Goal: Task Accomplishment & Management: Manage account settings

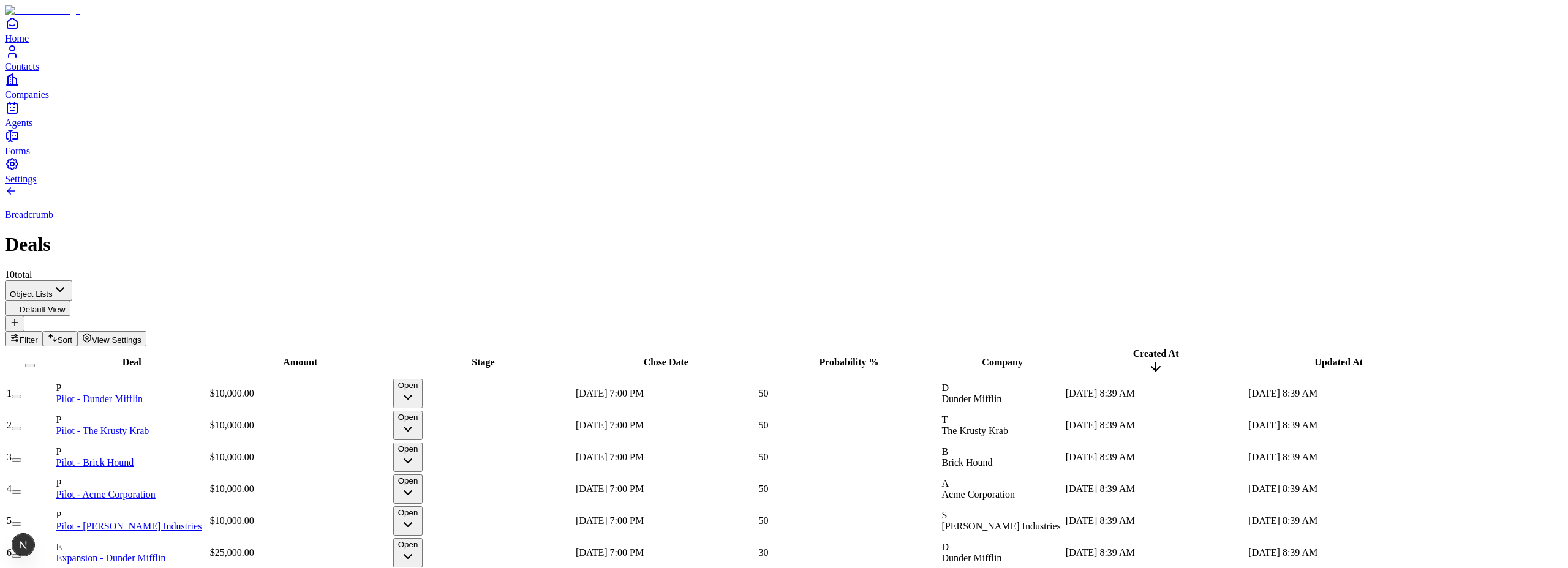
click at [415, 390] on icon "button" at bounding box center [408, 397] width 15 height 15
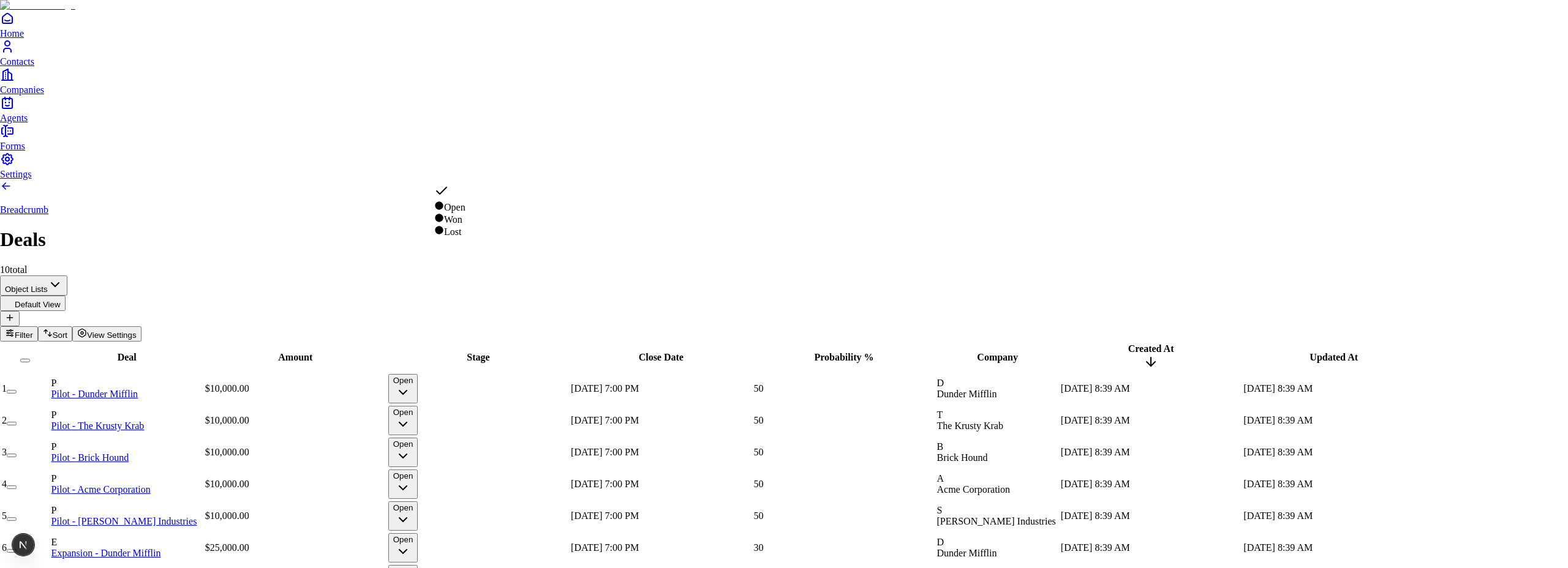
click at [600, 169] on html "Home Contacts Companies Agents Forms Settings Breadcrumb Deals 10 total Object …" at bounding box center [784, 361] width 1568 height 723
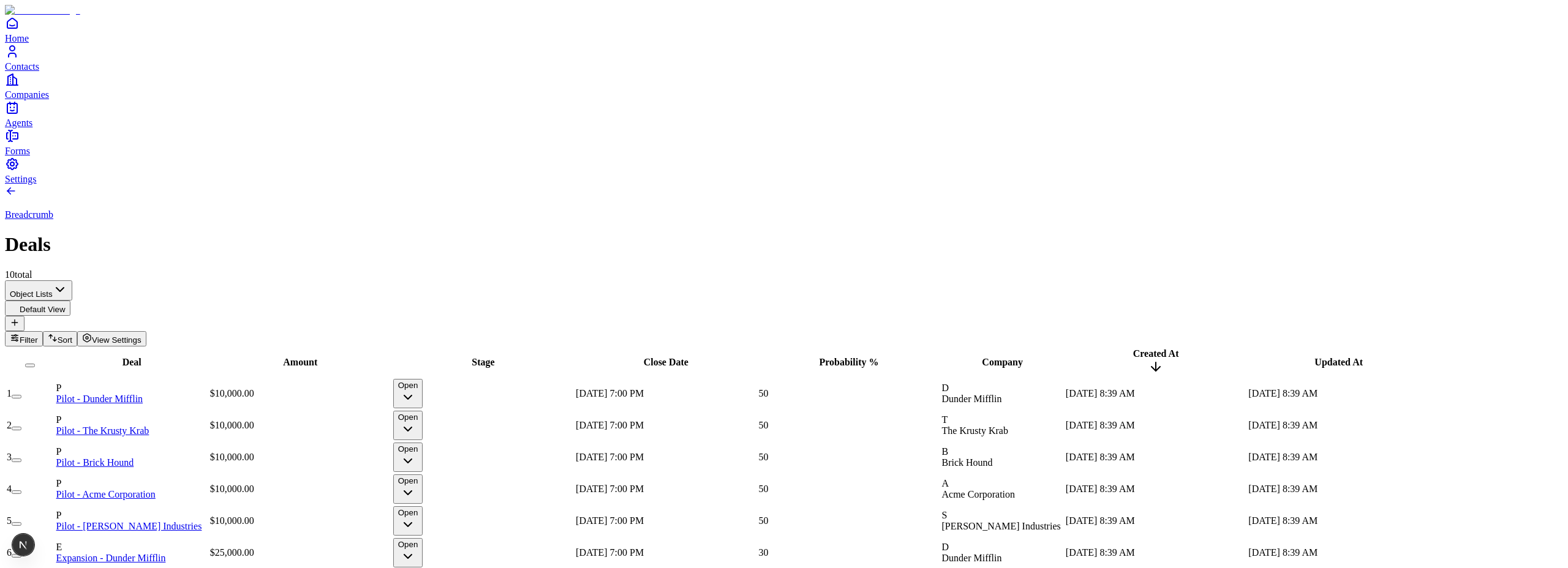
click at [415, 390] on icon "button" at bounding box center [408, 397] width 15 height 15
click at [141, 336] on span "View Settings" at bounding box center [117, 340] width 49 height 9
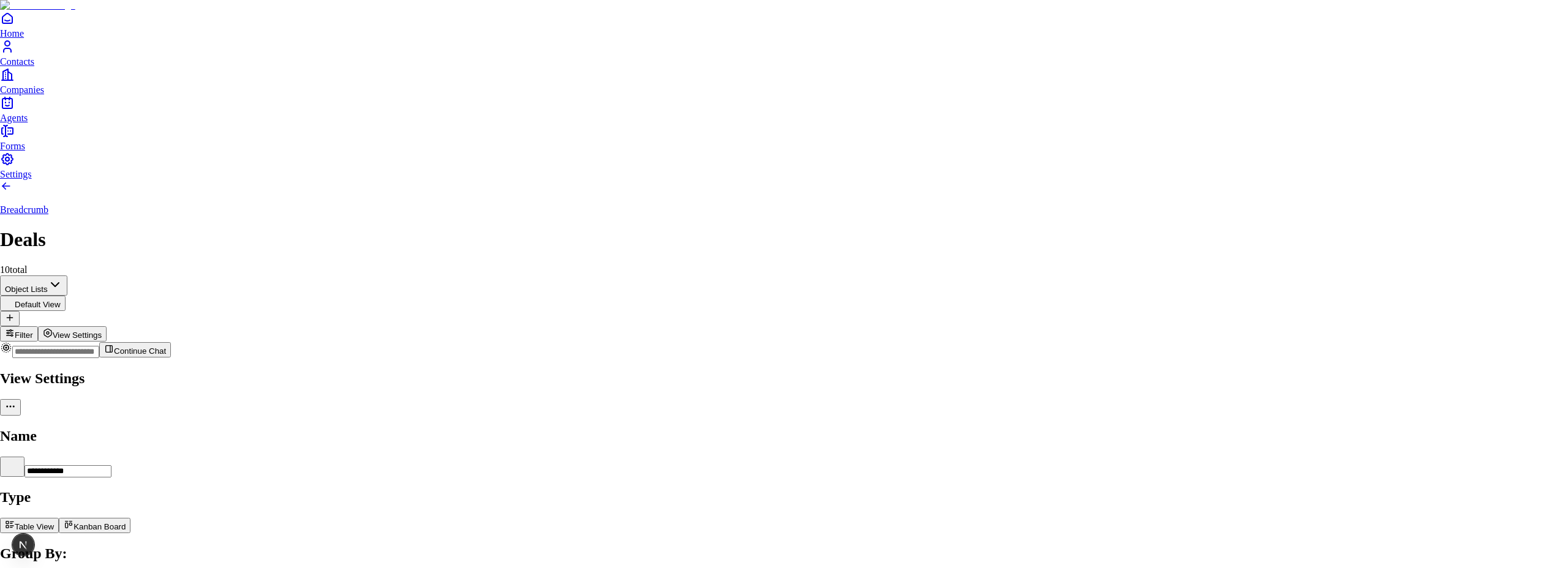
click at [1473, 218] on body "**********" at bounding box center [784, 358] width 1568 height 718
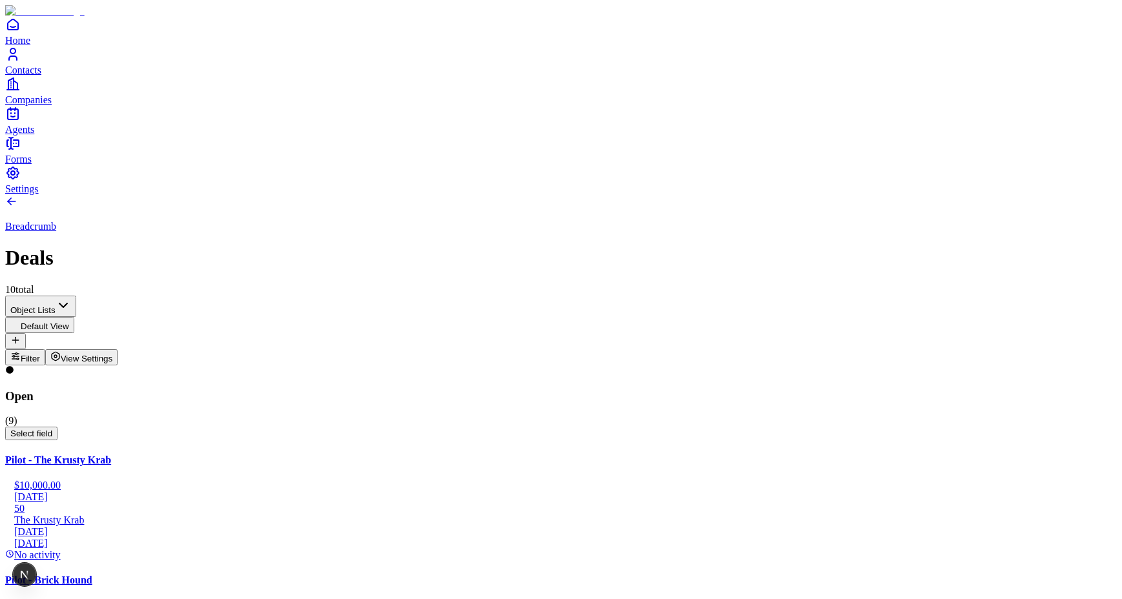
click at [113, 354] on span "View Settings" at bounding box center [87, 359] width 52 height 10
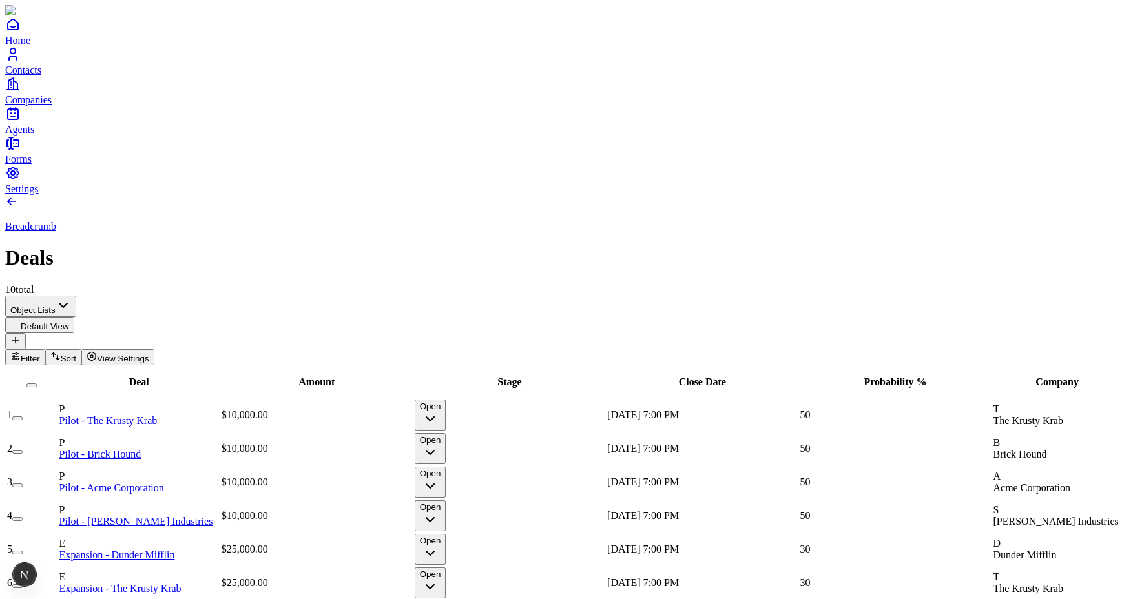
click at [149, 354] on span "View Settings" at bounding box center [123, 359] width 52 height 10
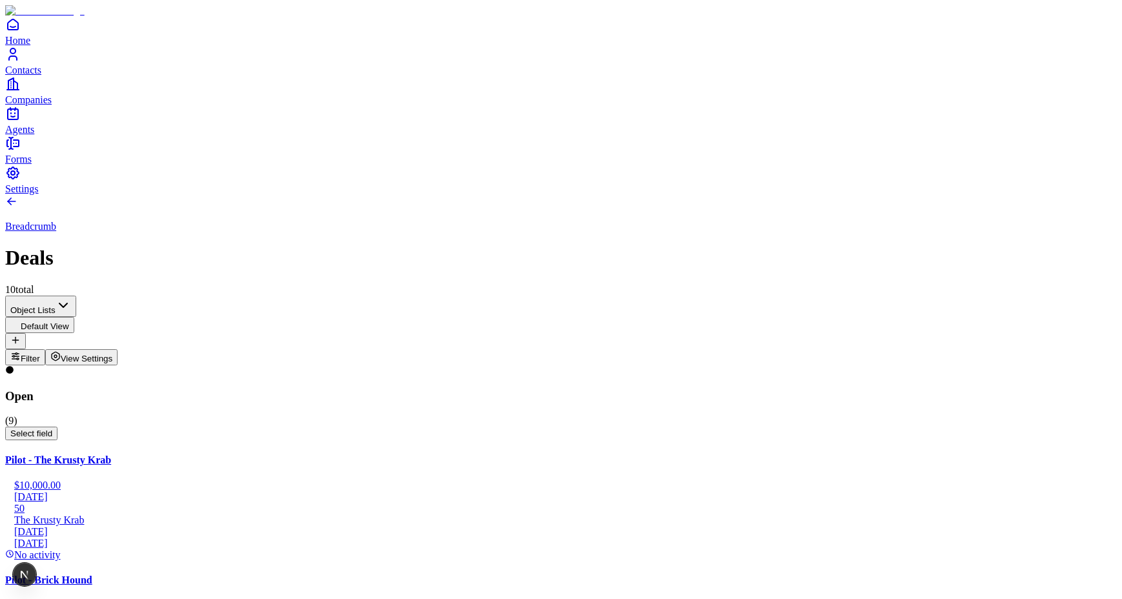
click at [556, 203] on span "Amount" at bounding box center [541, 208] width 30 height 10
click at [578, 213] on span "Probability %" at bounding box center [603, 208] width 50 height 10
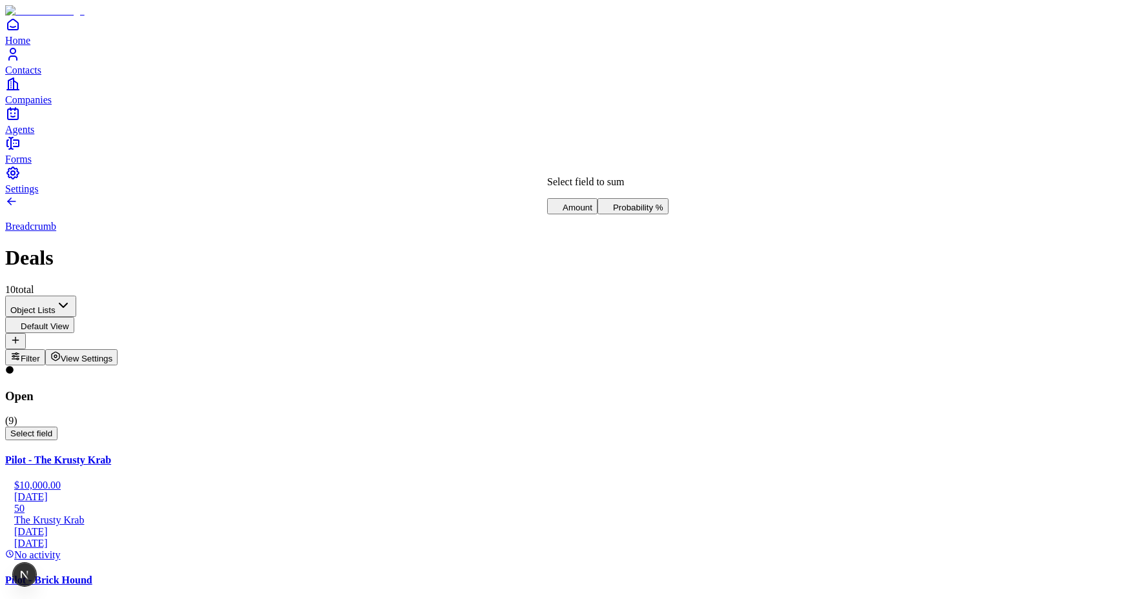
click at [579, 203] on span "Amount" at bounding box center [578, 208] width 30 height 10
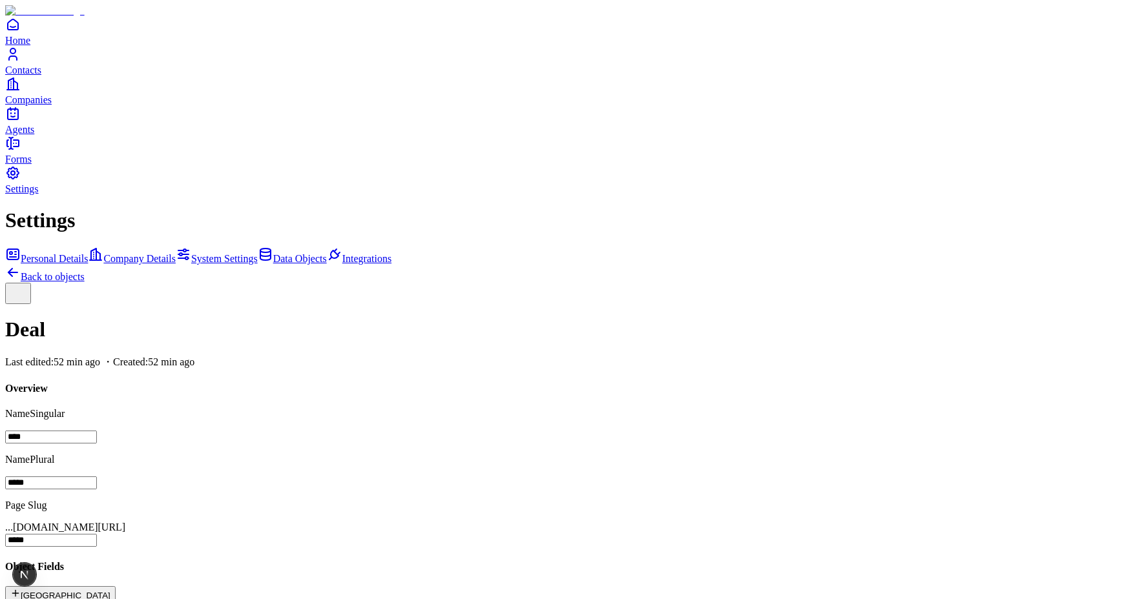
scroll to position [209, 0]
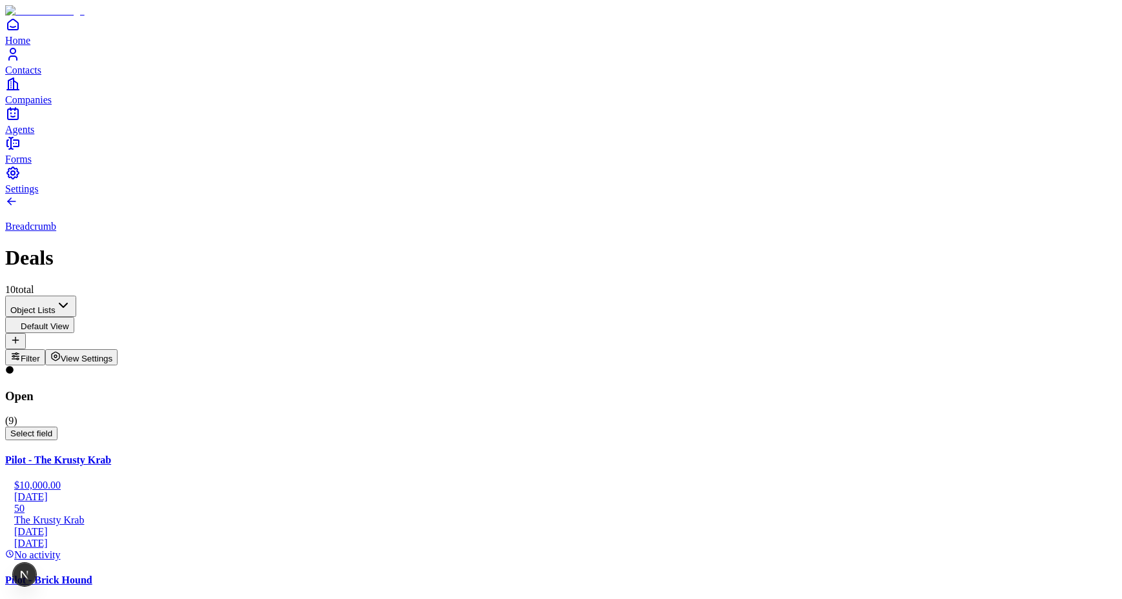
click at [52, 429] on span "Select field" at bounding box center [31, 434] width 42 height 10
click at [397, 195] on div "Breadcrumb Deals 10 total" at bounding box center [561, 245] width 1112 height 101
click at [52, 429] on span "Select field" at bounding box center [31, 434] width 42 height 10
click at [396, 195] on div "Breadcrumb Deals 10 total" at bounding box center [561, 245] width 1112 height 101
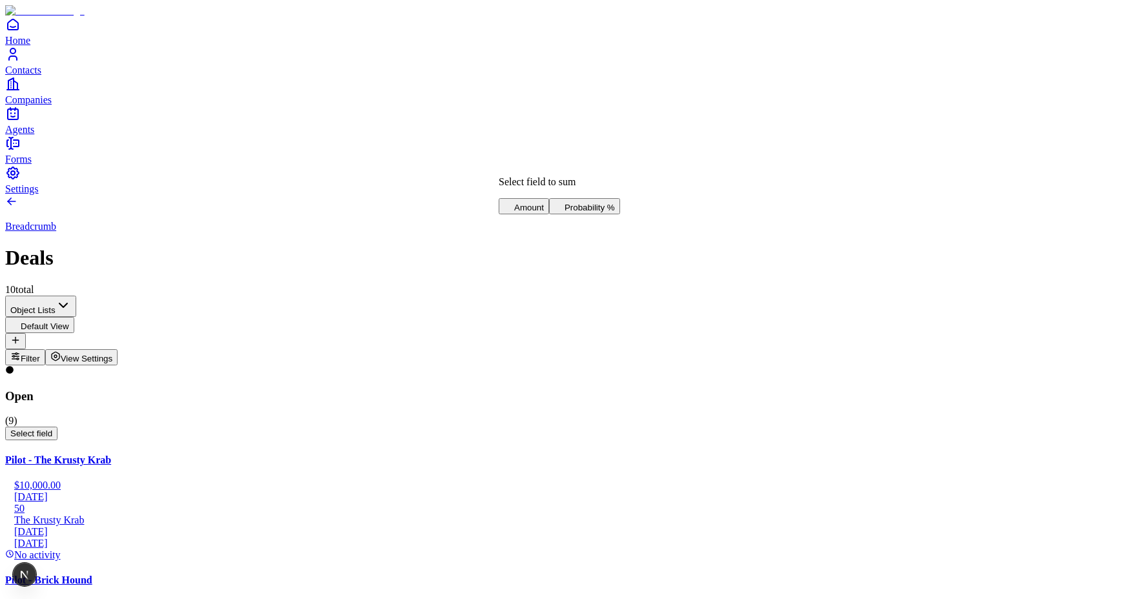
click at [565, 213] on span "Probability %" at bounding box center [590, 208] width 50 height 10
click at [579, 203] on span "Amount" at bounding box center [565, 208] width 30 height 10
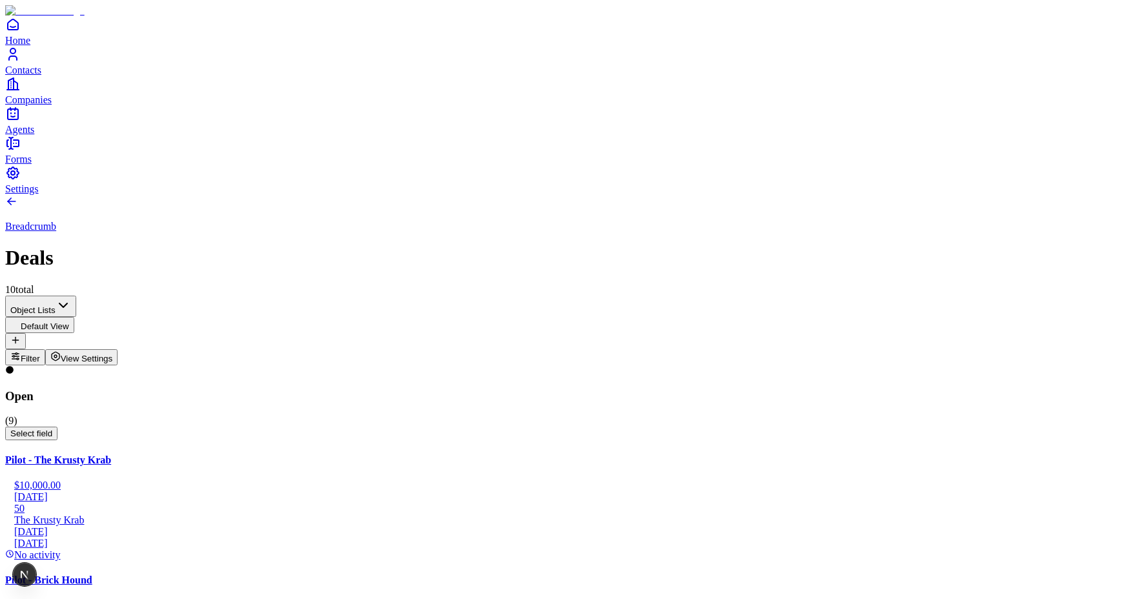
click at [546, 203] on span "Amount" at bounding box center [534, 208] width 30 height 10
click at [570, 211] on span "Probability %" at bounding box center [595, 208] width 50 height 10
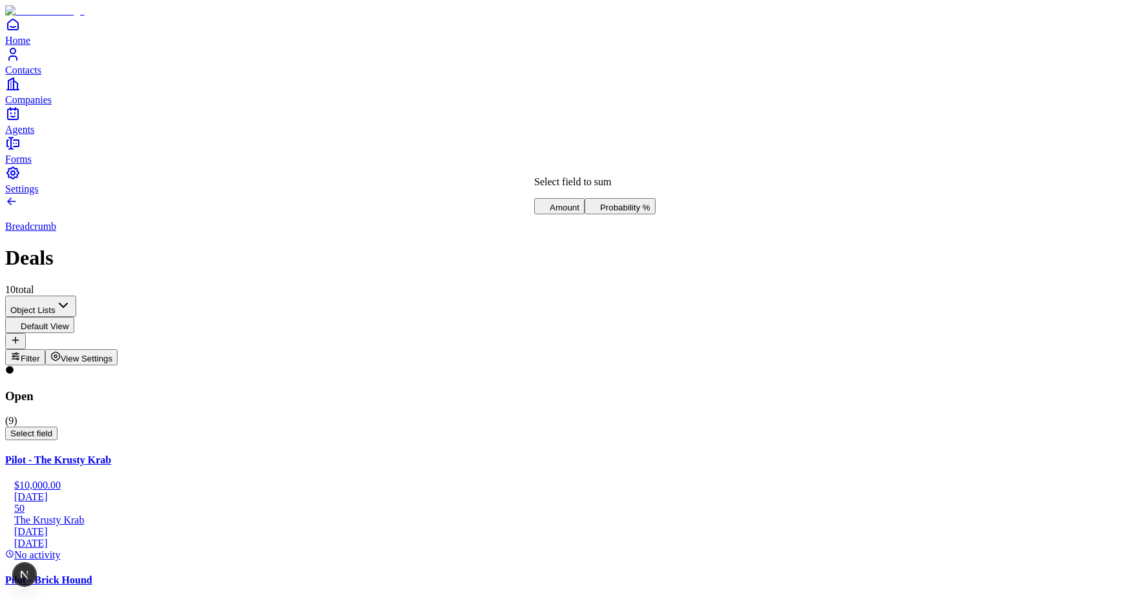
click at [570, 203] on span "Amount" at bounding box center [565, 208] width 30 height 10
click at [570, 213] on span "Probability %" at bounding box center [595, 208] width 50 height 10
click at [568, 203] on span "Amount" at bounding box center [565, 208] width 30 height 10
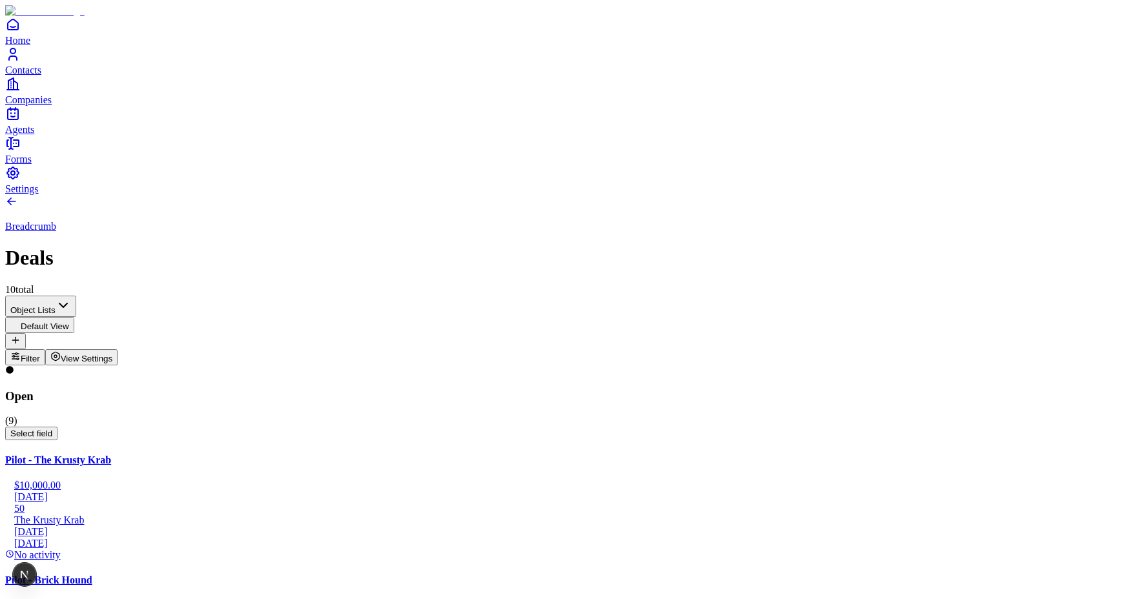
click at [570, 213] on span "Probability %" at bounding box center [595, 208] width 50 height 10
click at [548, 195] on div "Breadcrumb Deals 10 total" at bounding box center [561, 245] width 1112 height 101
click at [113, 354] on span "View Settings" at bounding box center [87, 359] width 52 height 10
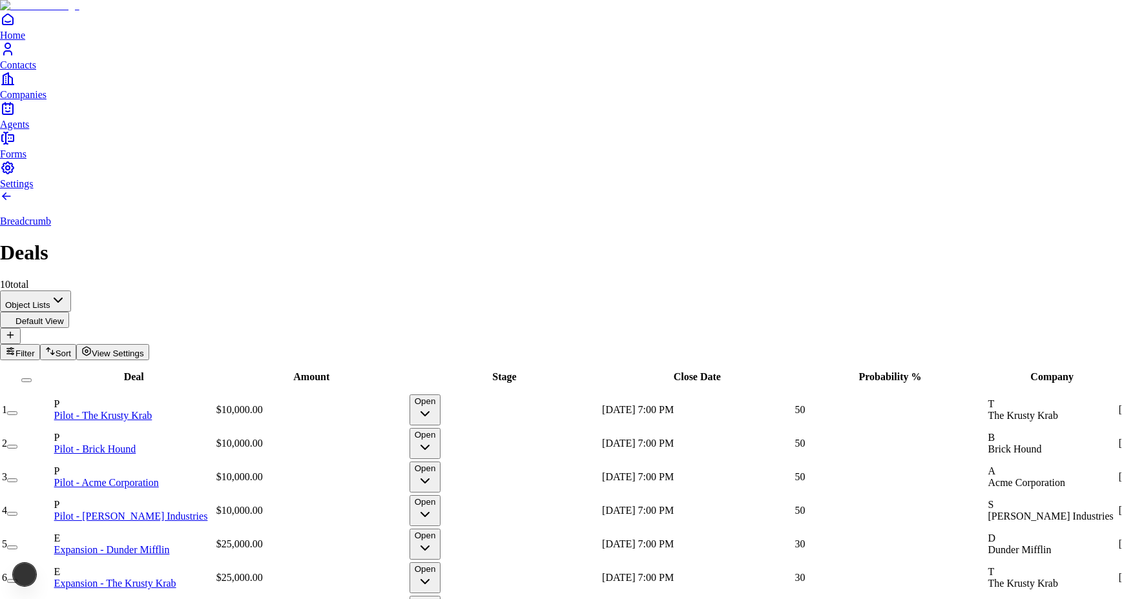
drag, startPoint x: 977, startPoint y: 98, endPoint x: 831, endPoint y: 98, distance: 146.6
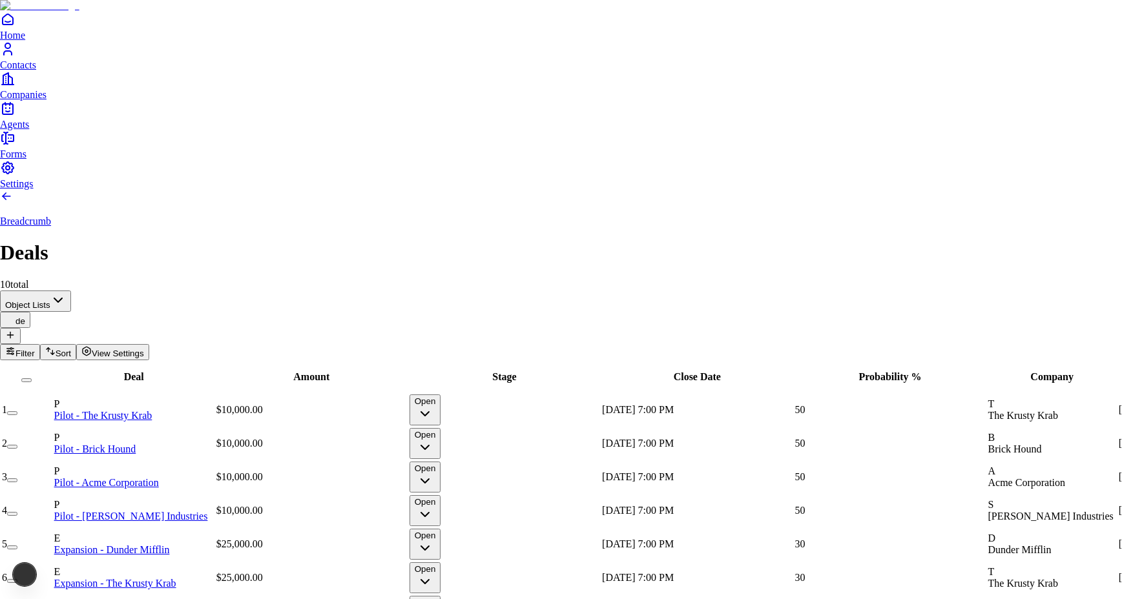
type input "*"
type input "**********"
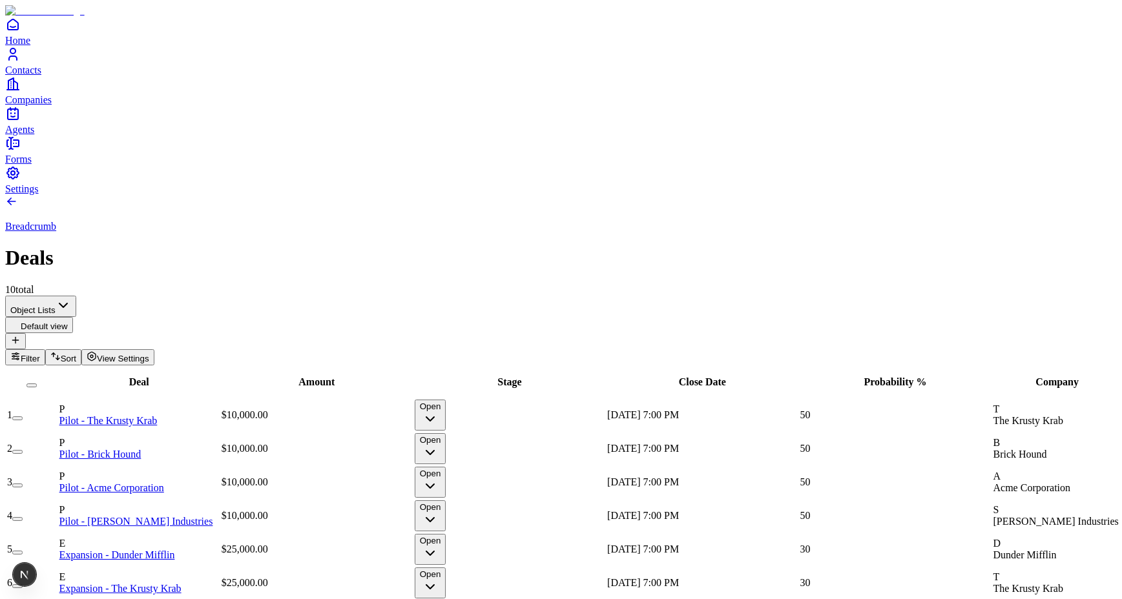
click at [149, 354] on span "View Settings" at bounding box center [123, 359] width 52 height 10
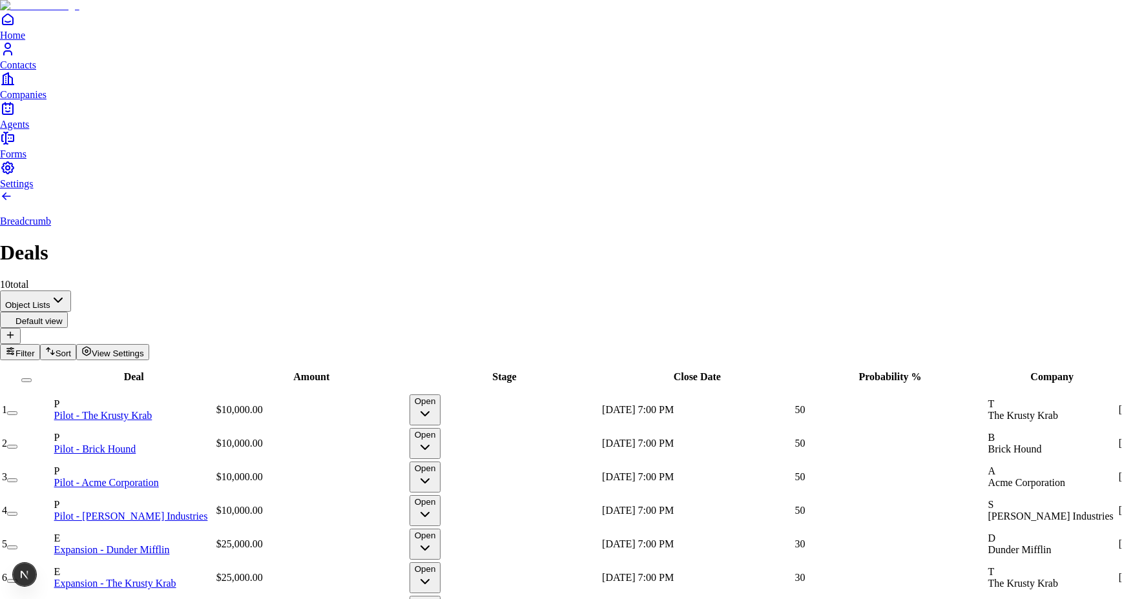
type input "**********"
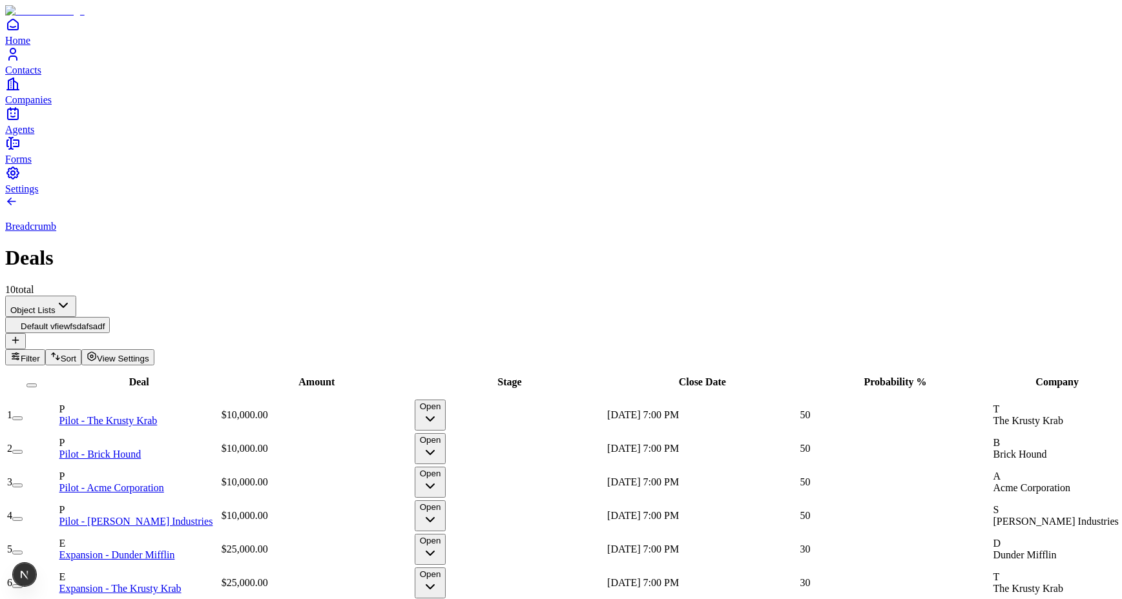
click at [149, 354] on span "View Settings" at bounding box center [123, 359] width 52 height 10
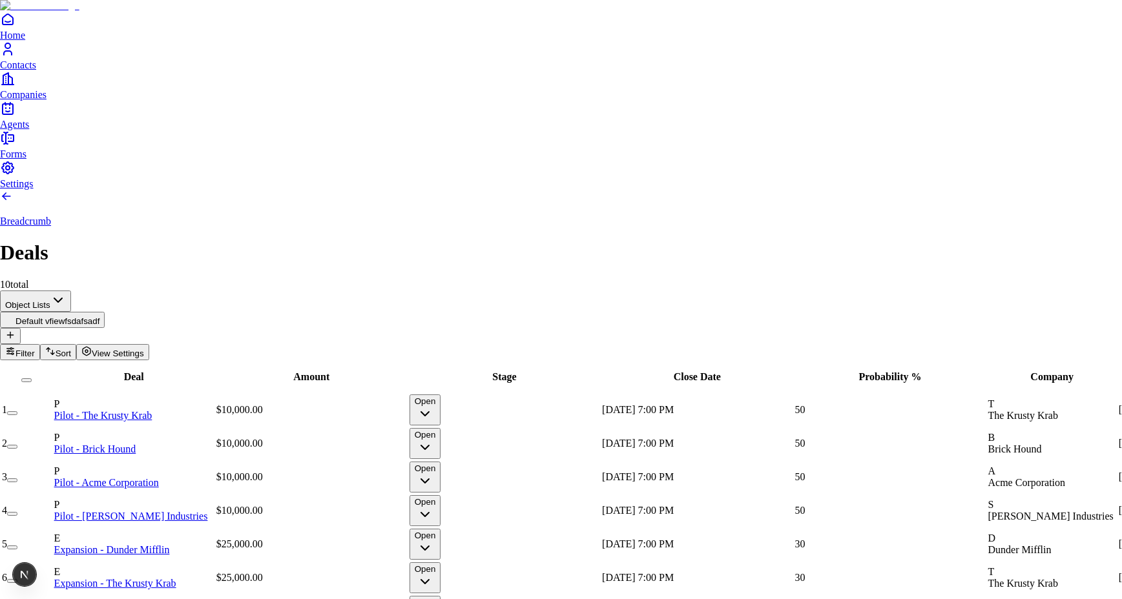
drag, startPoint x: 984, startPoint y: 97, endPoint x: 839, endPoint y: 98, distance: 146.0
type input "*"
type input "**********"
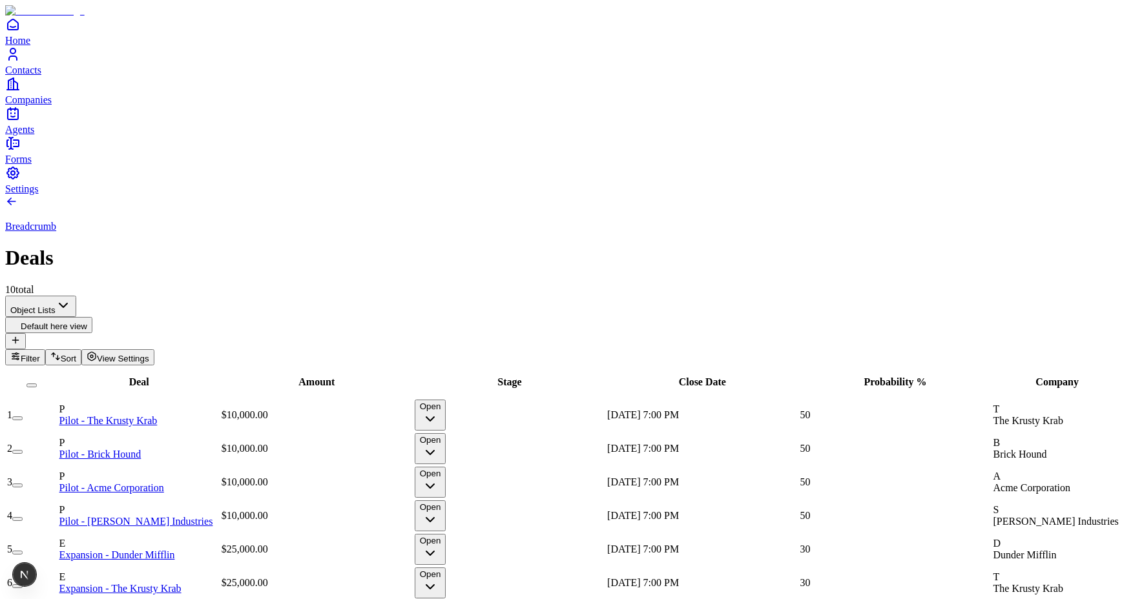
click at [149, 354] on span "View Settings" at bounding box center [123, 359] width 52 height 10
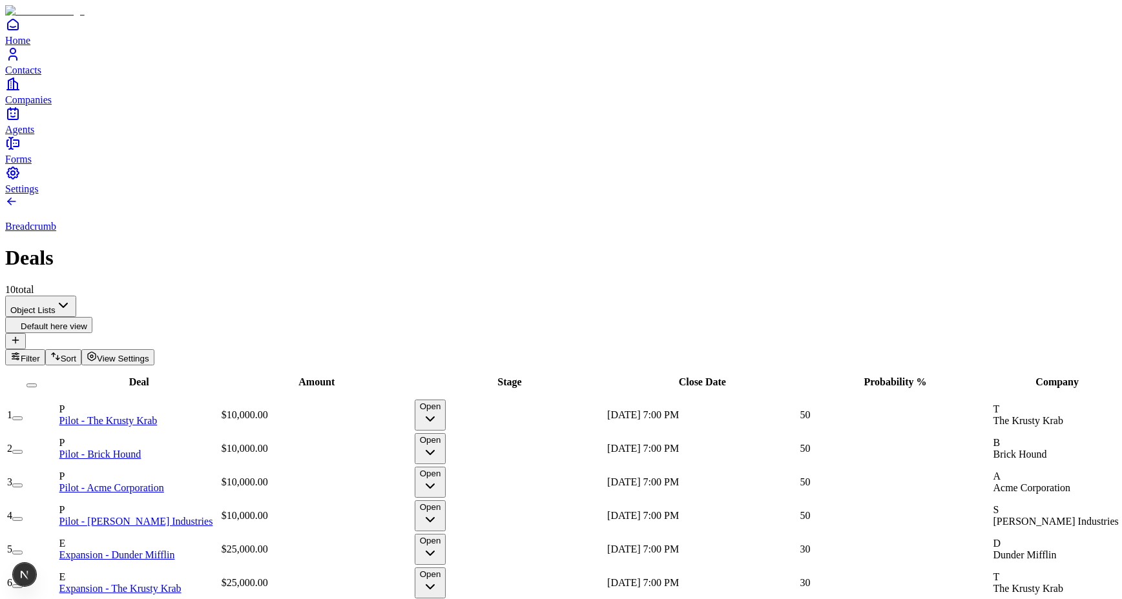
click at [149, 354] on span "View Settings" at bounding box center [123, 359] width 52 height 10
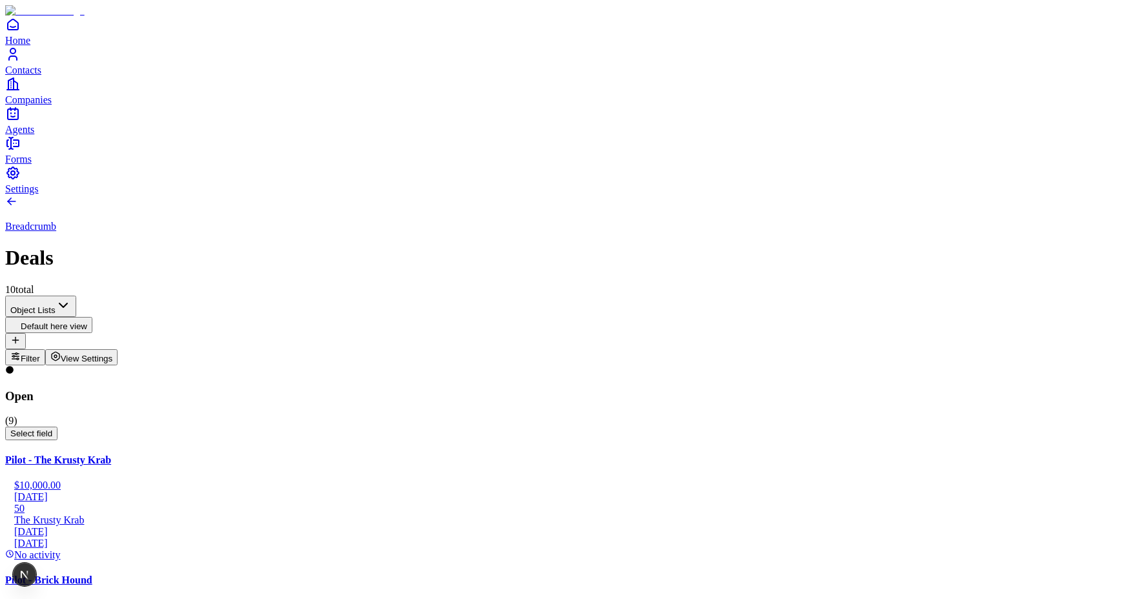
click at [118, 349] on button "View Settings" at bounding box center [81, 357] width 73 height 16
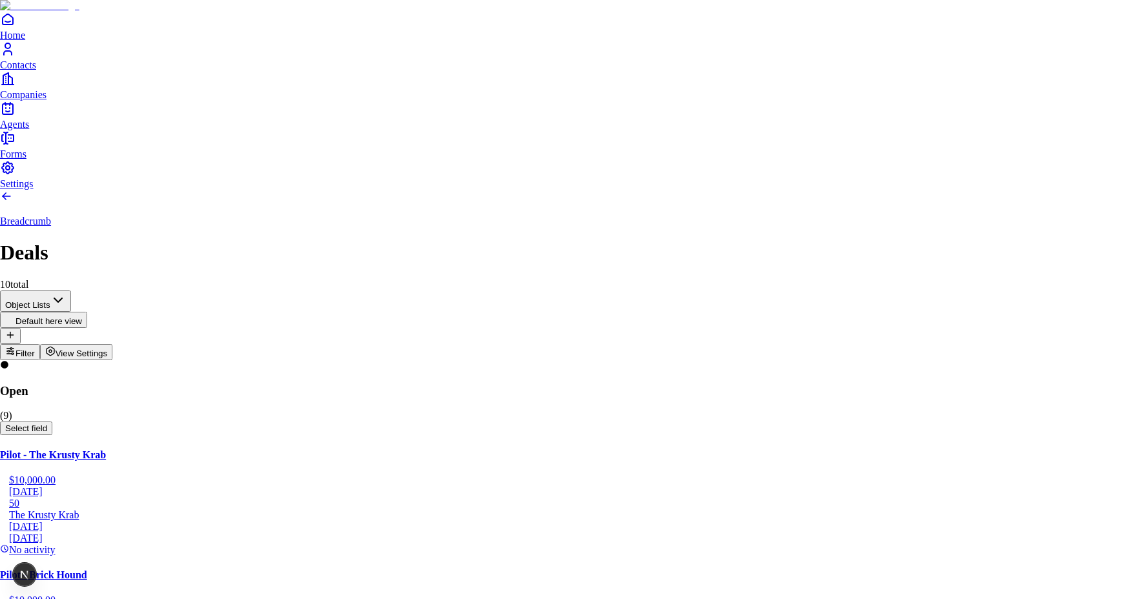
type input "**********"
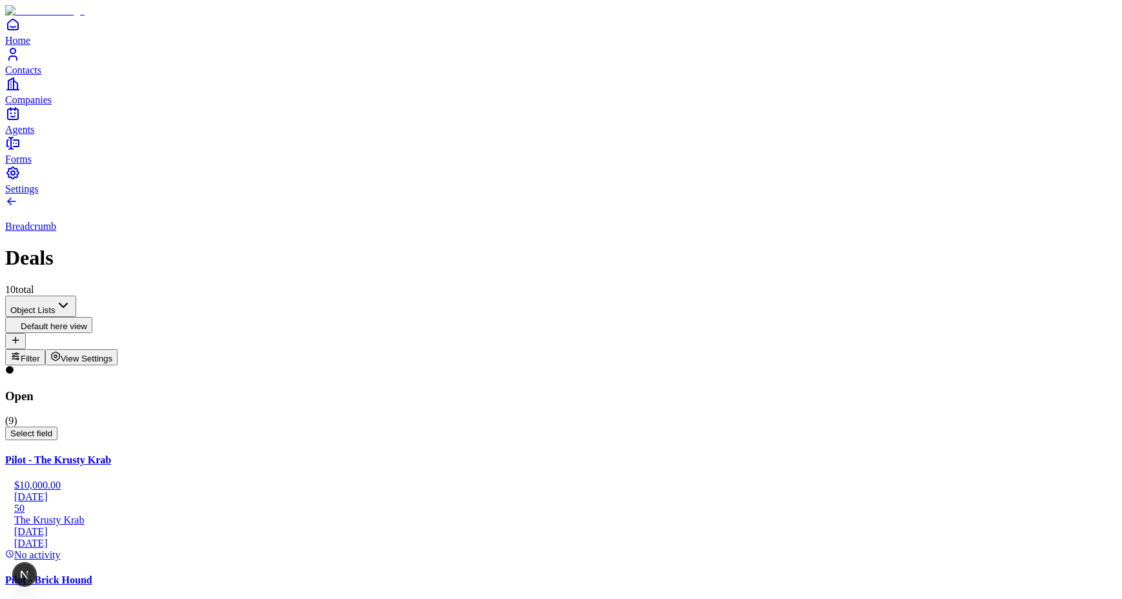
click at [113, 354] on span "View Settings" at bounding box center [87, 359] width 52 height 10
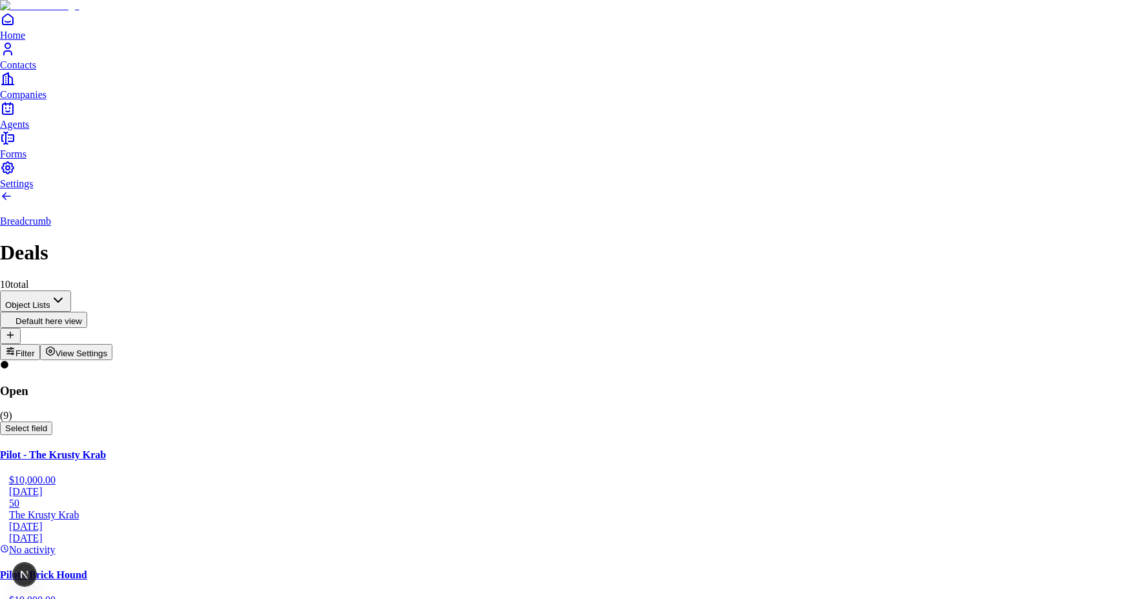
type input "**********"
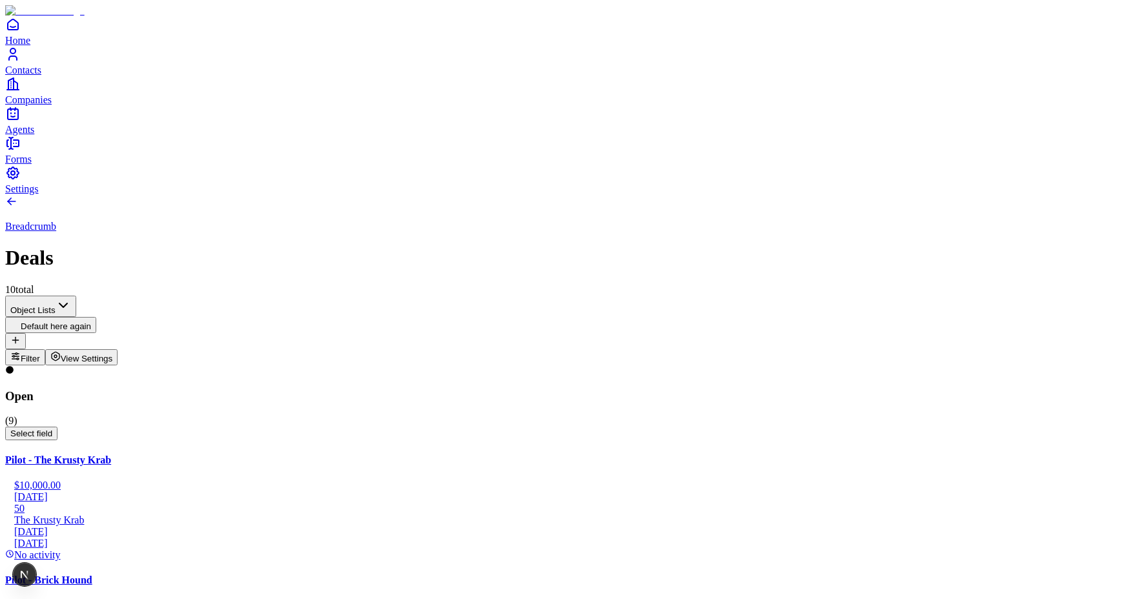
click at [113, 354] on span "View Settings" at bounding box center [87, 359] width 52 height 10
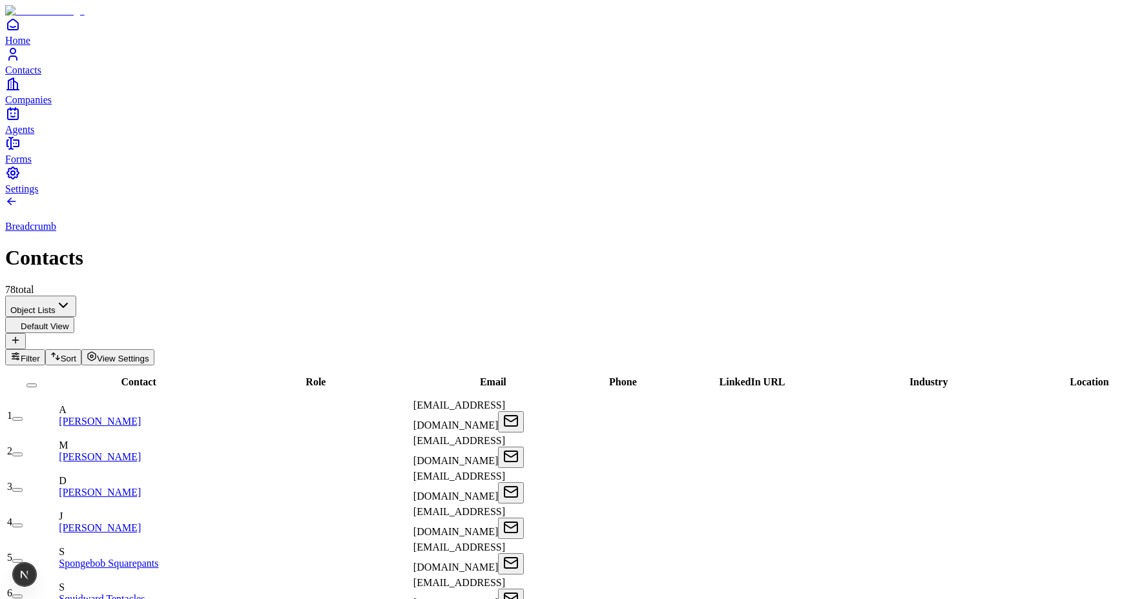
click at [663, 416] on div at bounding box center [623, 416] width 95 height 0
click at [671, 416] on div at bounding box center [623, 416] width 95 height 0
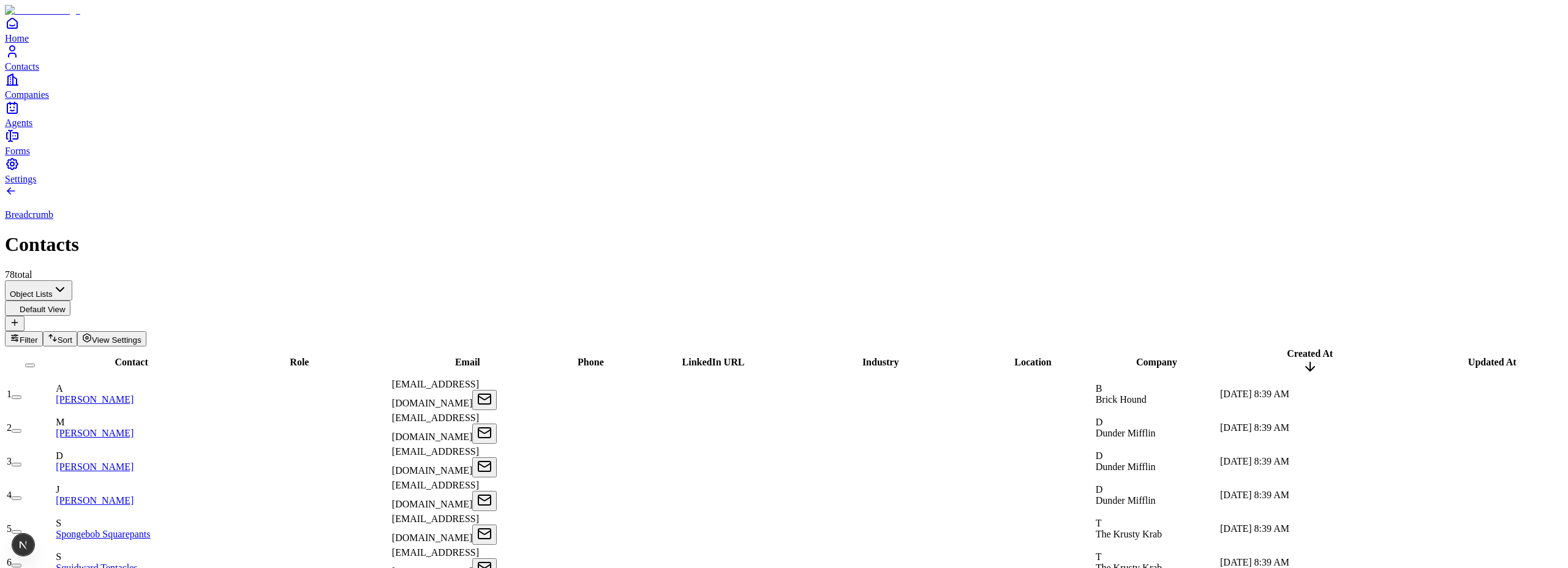
click at [305, 394] on div at bounding box center [300, 394] width 180 height 0
click at [328, 394] on div at bounding box center [300, 394] width 180 height 0
click at [631, 394] on div at bounding box center [591, 394] width 90 height 0
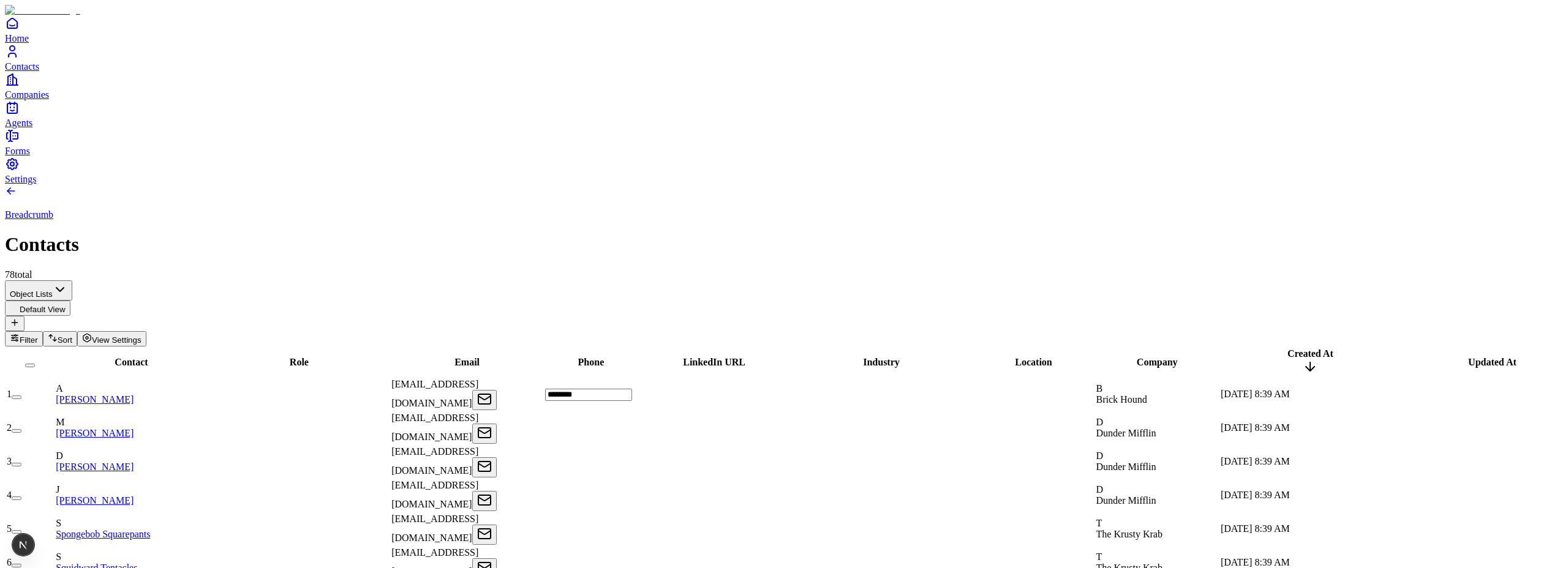
type input "*********"
click at [697, 412] on td at bounding box center [713, 429] width 152 height 32
click at [590, 393] on span "555555555" at bounding box center [568, 397] width 45 height 10
click at [664, 185] on div "Breadcrumb Contacts 78 total" at bounding box center [783, 232] width 1558 height 96
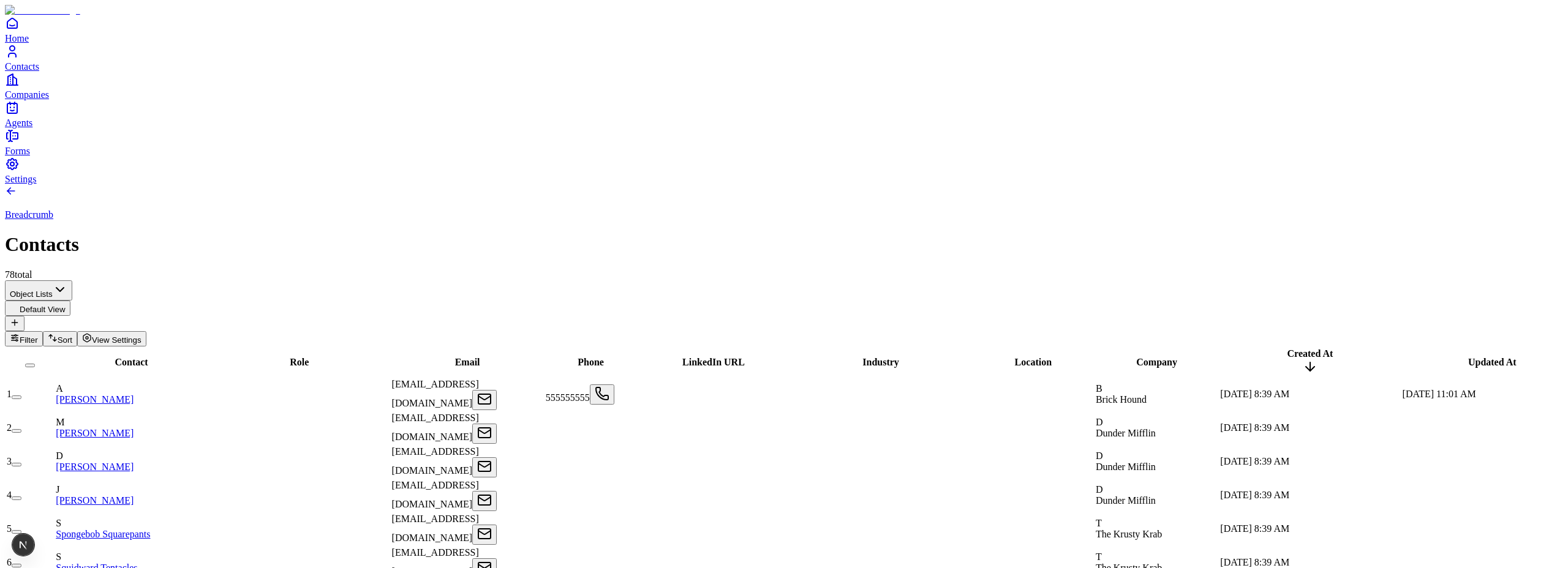
click at [590, 393] on span "555555555" at bounding box center [568, 397] width 45 height 10
click at [622, 429] on div at bounding box center [592, 429] width 91 height 0
click at [589, 393] on span "555555555" at bounding box center [567, 397] width 45 height 10
click at [590, 393] on span "555555555" at bounding box center [568, 397] width 45 height 10
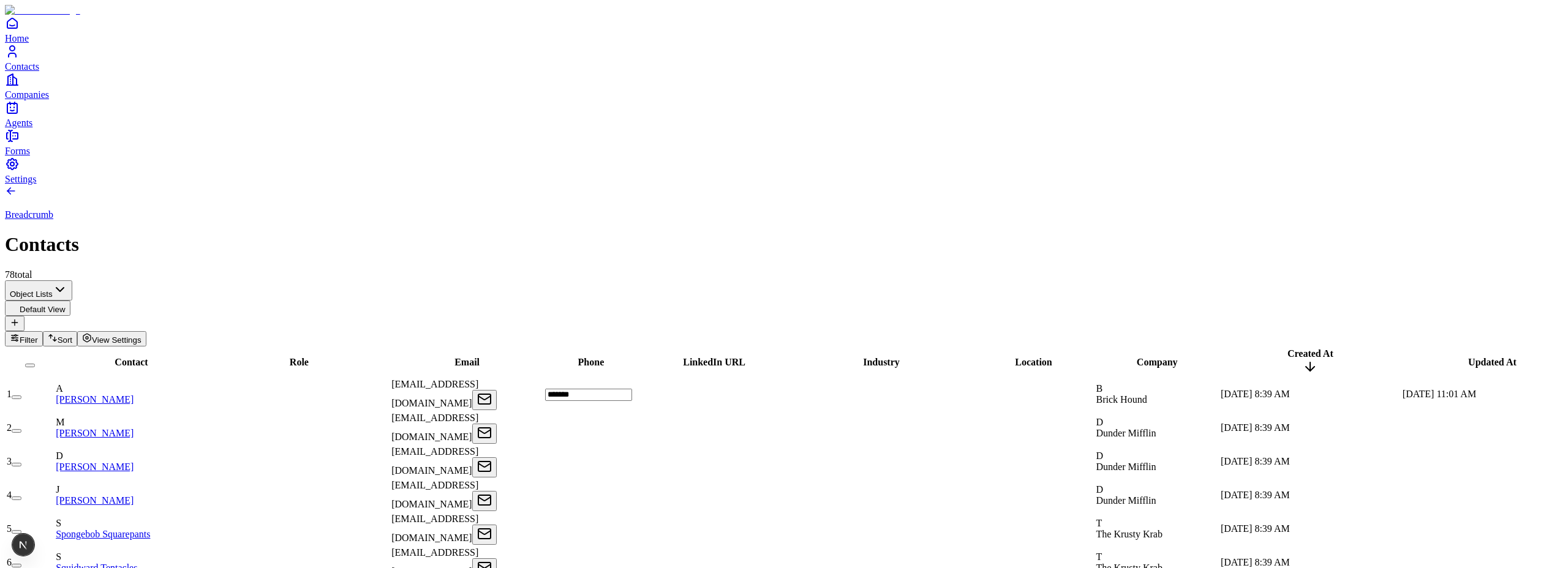
type input "********"
click at [637, 429] on div at bounding box center [591, 429] width 92 height 0
click at [585, 393] on span "55555543" at bounding box center [565, 397] width 39 height 10
click at [647, 185] on div "Breadcrumb Contacts 78 total" at bounding box center [783, 232] width 1558 height 96
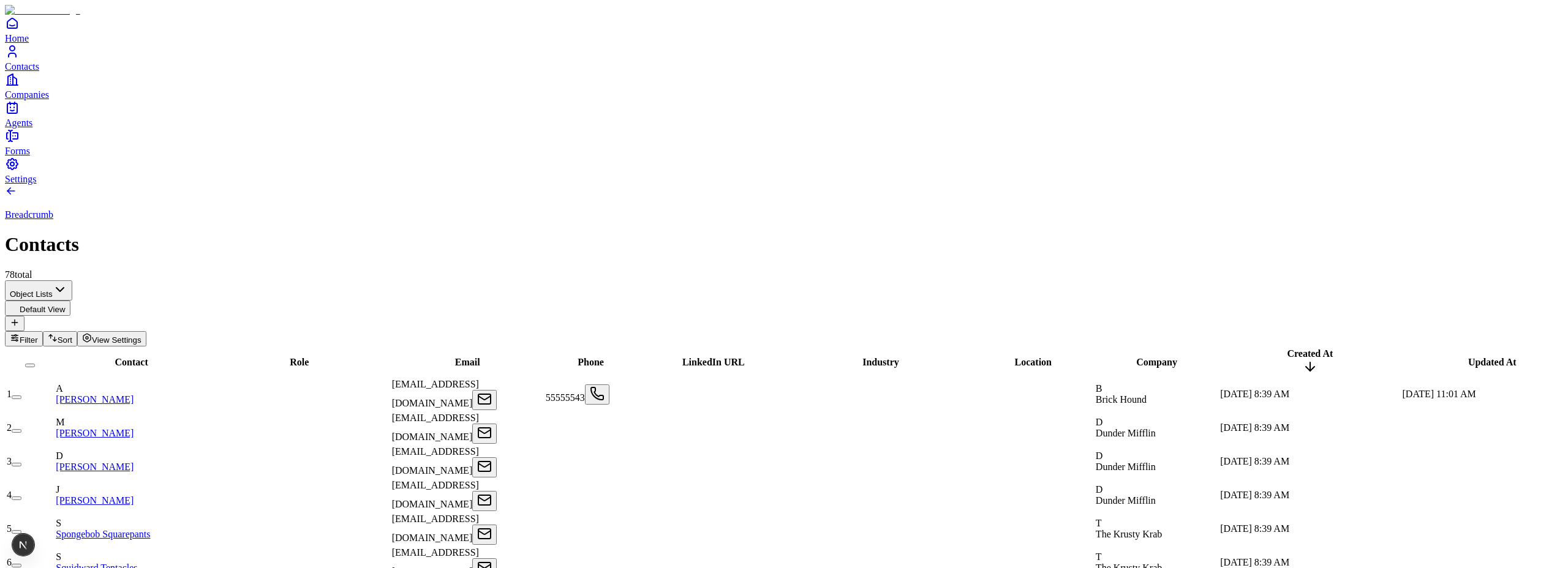
click at [720, 394] on div at bounding box center [713, 394] width 150 height 0
type input "**********"
click at [756, 281] on div "Object Lists Default View Filter Sort View Settings" at bounding box center [783, 314] width 1558 height 66
click at [753, 429] on div at bounding box center [714, 429] width 152 height 0
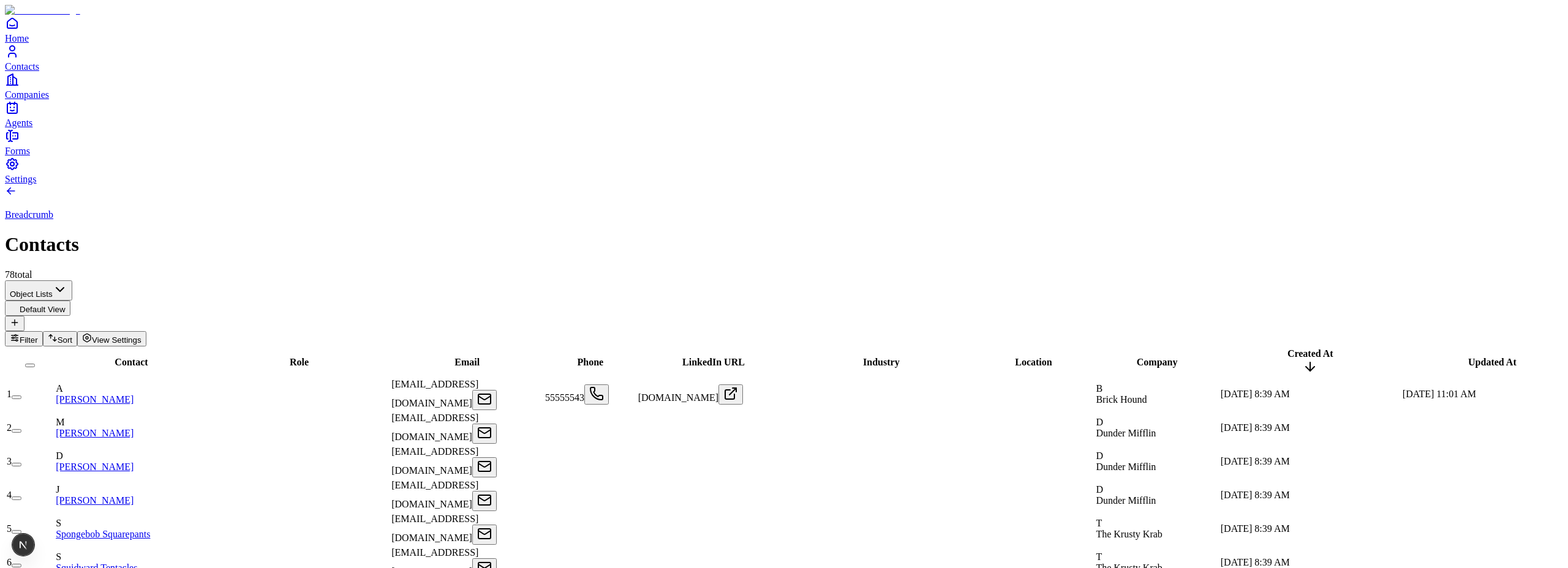
click at [719, 393] on span "www.googlee.com" at bounding box center [678, 397] width 81 height 10
click at [756, 185] on div "Breadcrumb Contacts 78 total" at bounding box center [783, 232] width 1558 height 96
click at [584, 393] on span "55555543" at bounding box center [564, 397] width 39 height 10
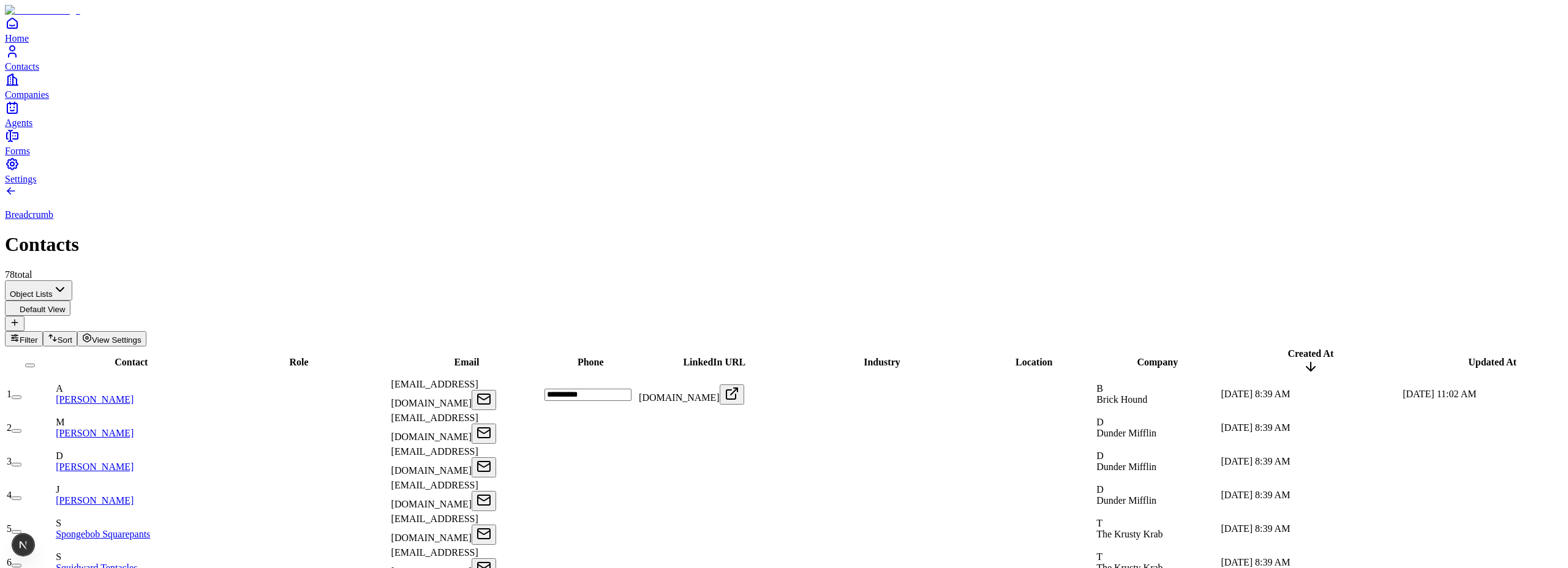
type input "**********"
click at [636, 462] on div at bounding box center [590, 462] width 92 height 0
click at [599, 393] on span "55555543ewr" at bounding box center [572, 397] width 54 height 10
click at [636, 429] on div at bounding box center [590, 429] width 92 height 0
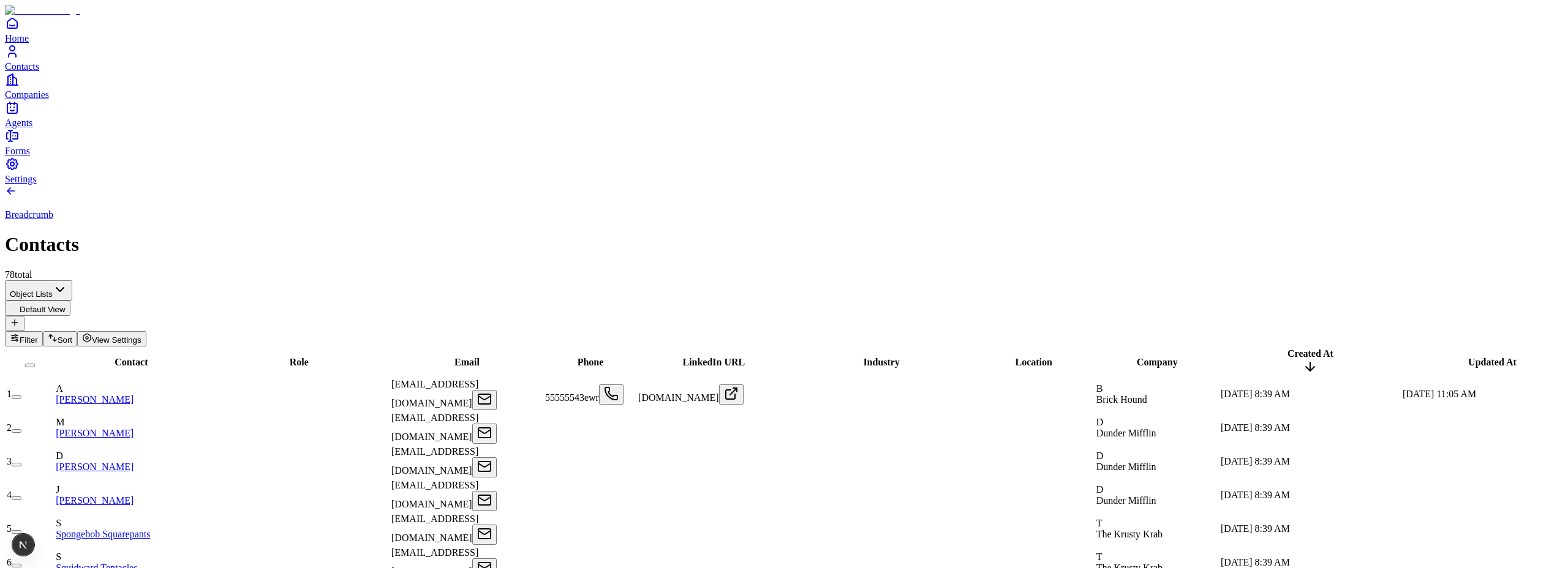
click at [599, 393] on span "55555543ewr" at bounding box center [572, 397] width 54 height 10
click at [636, 429] on div at bounding box center [591, 429] width 91 height 0
click at [607, 185] on div "Breadcrumb Contacts 78 total" at bounding box center [783, 232] width 1558 height 96
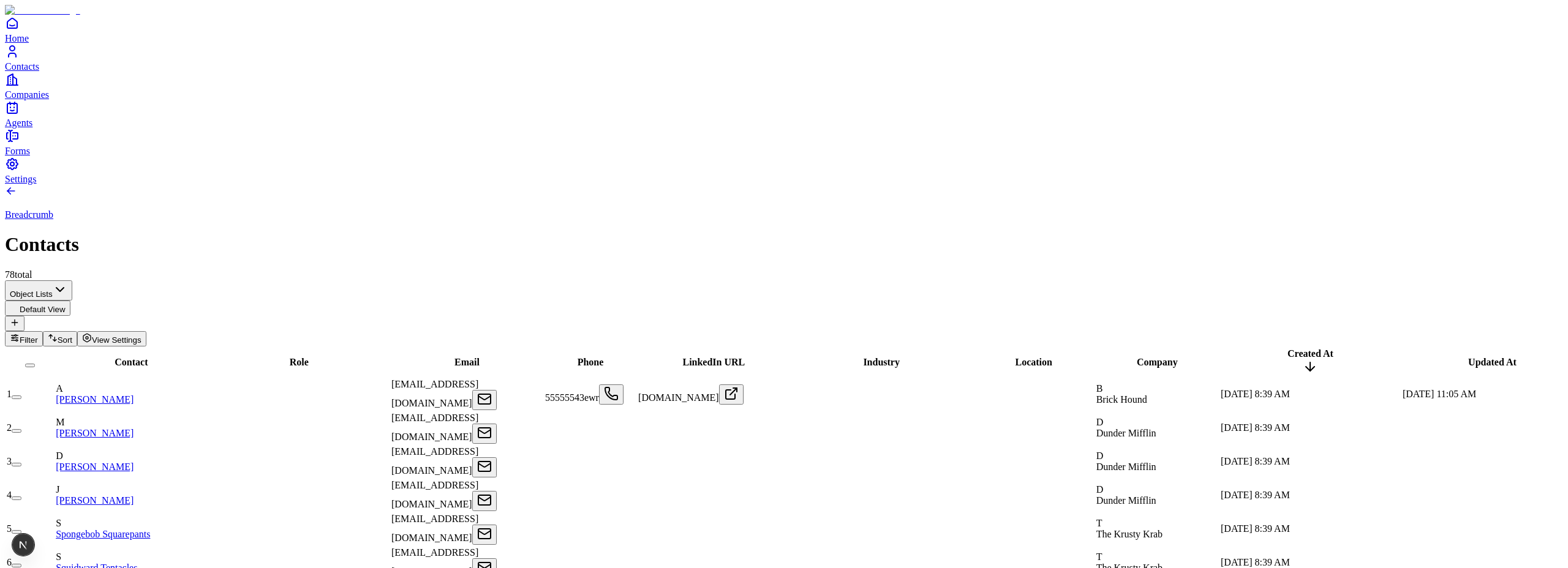
click at [619, 429] on div at bounding box center [591, 429] width 91 height 0
type input "*****"
click at [629, 496] on div at bounding box center [591, 496] width 91 height 0
click at [565, 427] on span "fdsaf" at bounding box center [555, 431] width 20 height 10
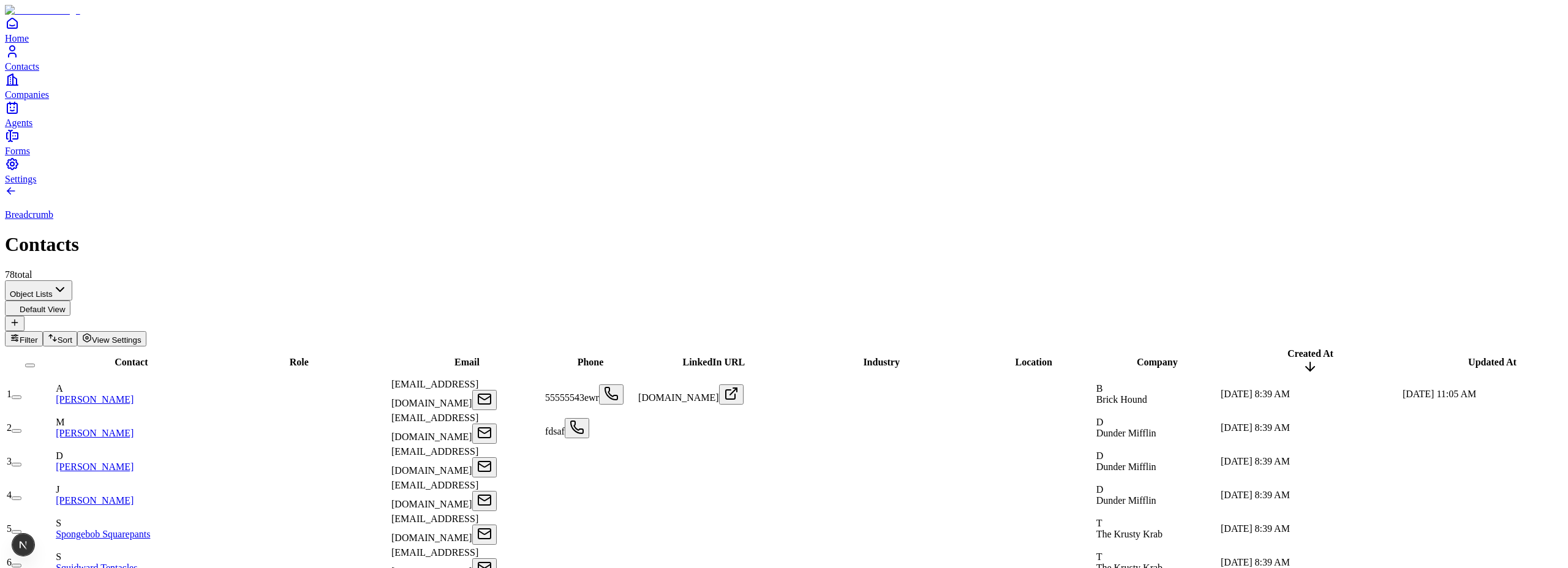
click at [565, 427] on span "fdsaf" at bounding box center [555, 431] width 20 height 10
type input "*"
click at [608, 185] on div "Breadcrumb Contacts 78 total" at bounding box center [783, 232] width 1558 height 96
click at [565, 427] on span "fdsaf" at bounding box center [555, 431] width 20 height 10
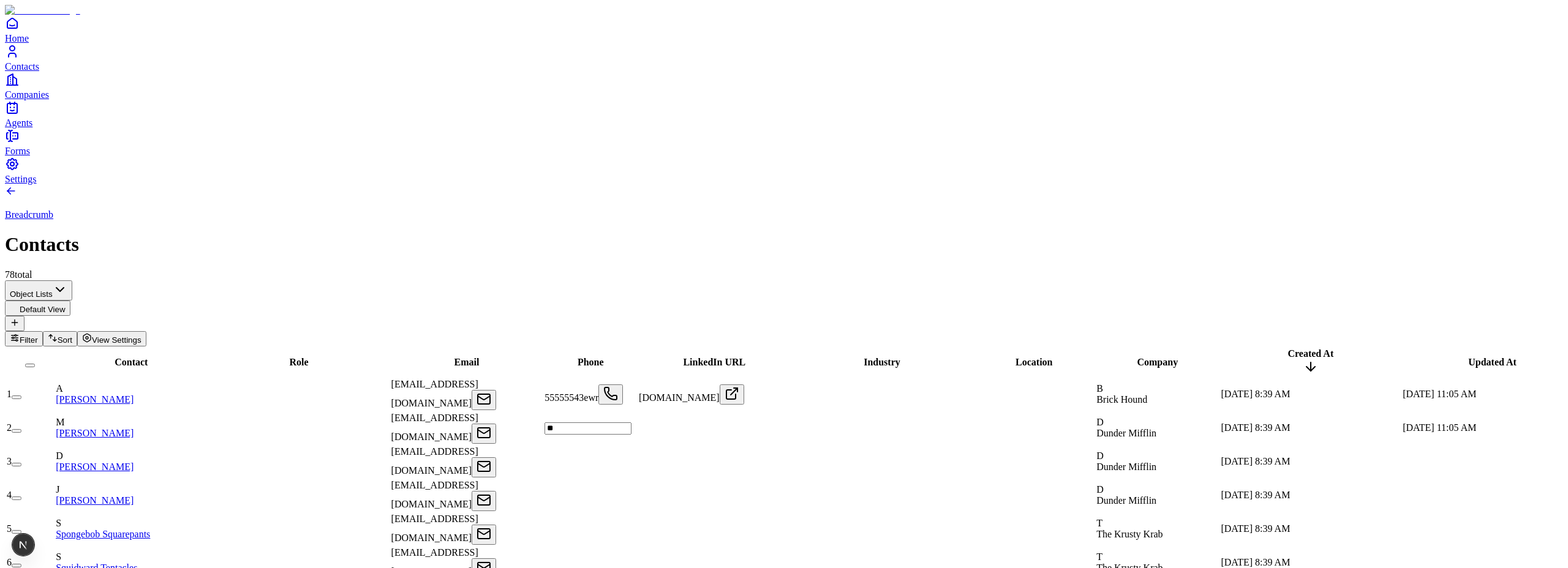
type input "*"
click at [730, 185] on div "Breadcrumb Contacts 78 total" at bounding box center [783, 232] width 1558 height 96
click at [611, 418] on div "fdsaf" at bounding box center [591, 428] width 91 height 20
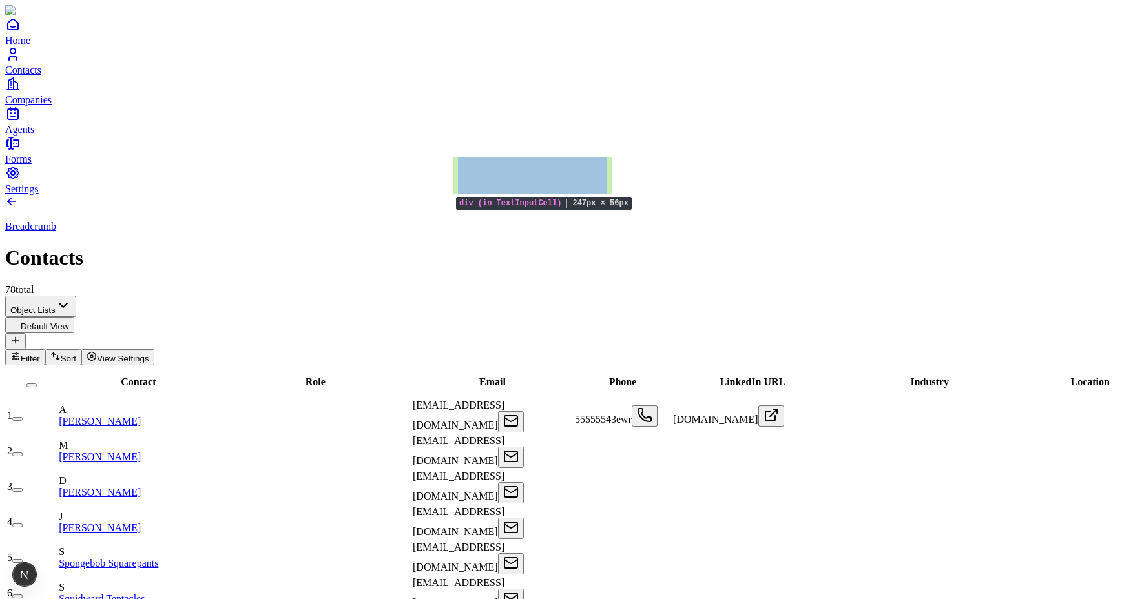
click at [562, 400] on div "akguthal@gmail.com" at bounding box center [493, 416] width 160 height 33
click at [563, 400] on div "akguthal@gmail.com" at bounding box center [493, 416] width 160 height 33
click at [559, 400] on div "akguthal@gmail.com" at bounding box center [493, 416] width 160 height 33
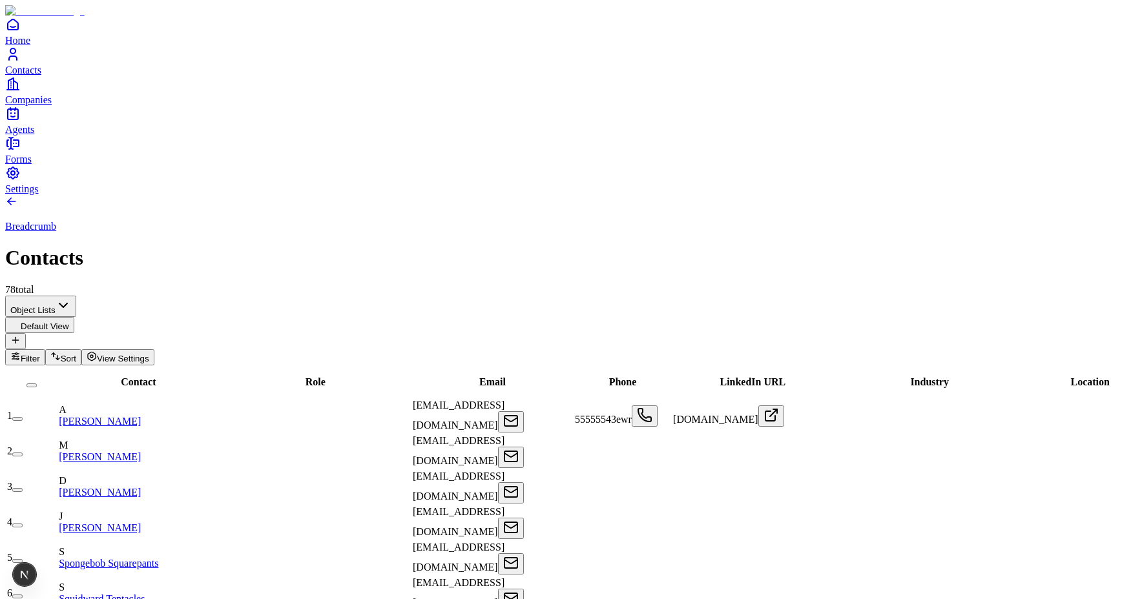
click at [505, 400] on span "akguthal@gmail.com" at bounding box center [459, 415] width 92 height 31
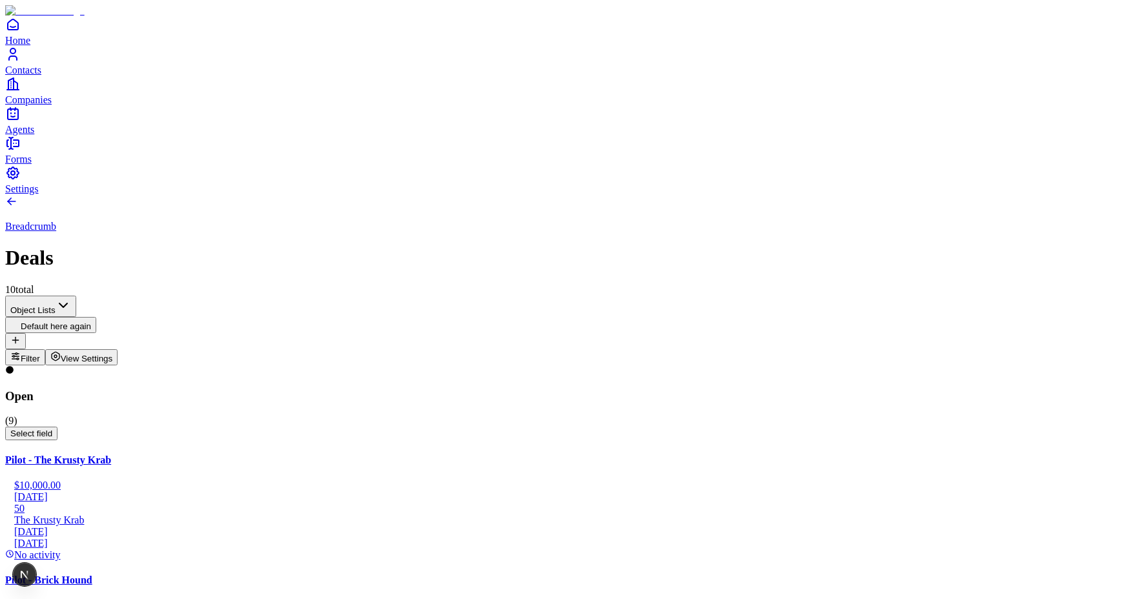
click at [113, 354] on span "View Settings" at bounding box center [87, 359] width 52 height 10
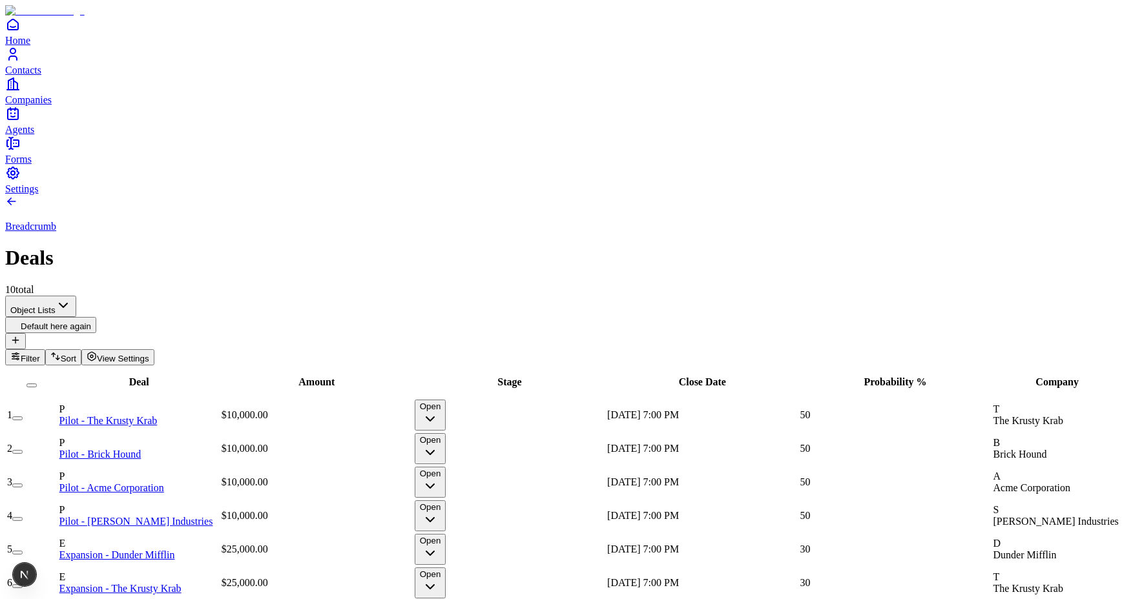
click at [679, 410] on span "Oct 30, 2025 7:00 PM" at bounding box center [643, 415] width 72 height 11
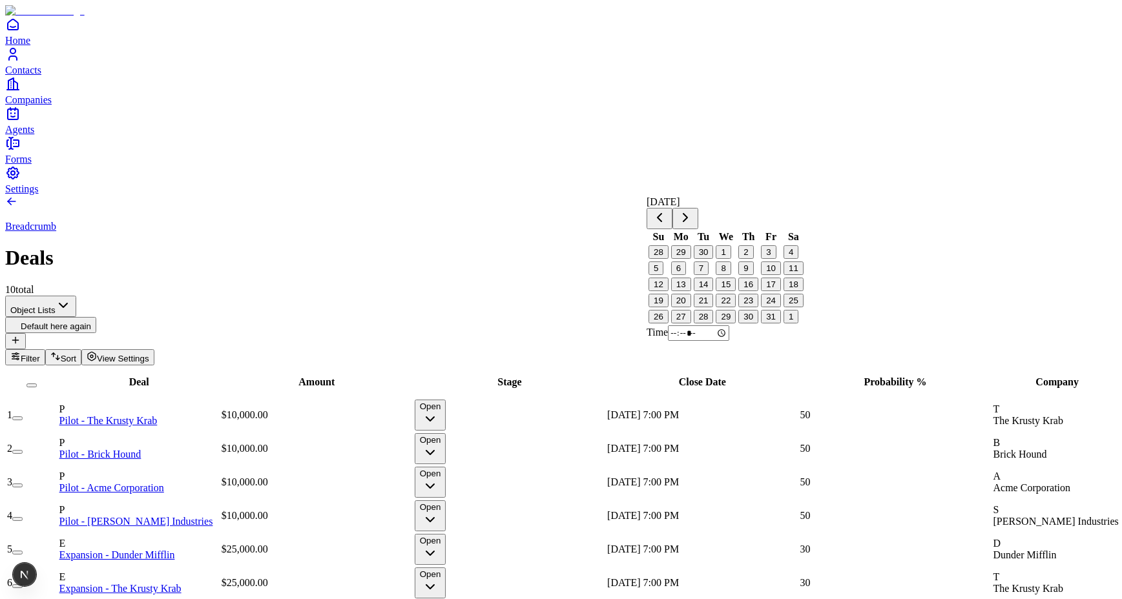
click at [679, 410] on span "Oct 30, 2025 7:00 PM" at bounding box center [643, 415] width 72 height 11
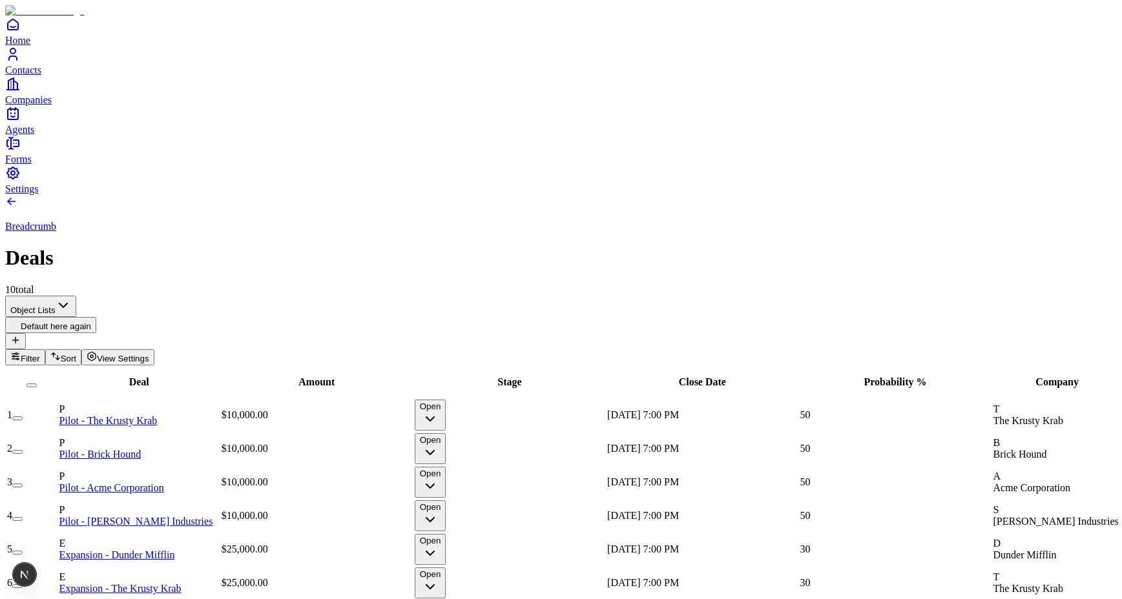
click at [911, 410] on div "50" at bounding box center [895, 416] width 191 height 12
click at [904, 587] on div "Deal Amount Stage Close Date Probability % Company Created At Updated At 1 P Pi…" at bounding box center [561, 552] width 1112 height 373
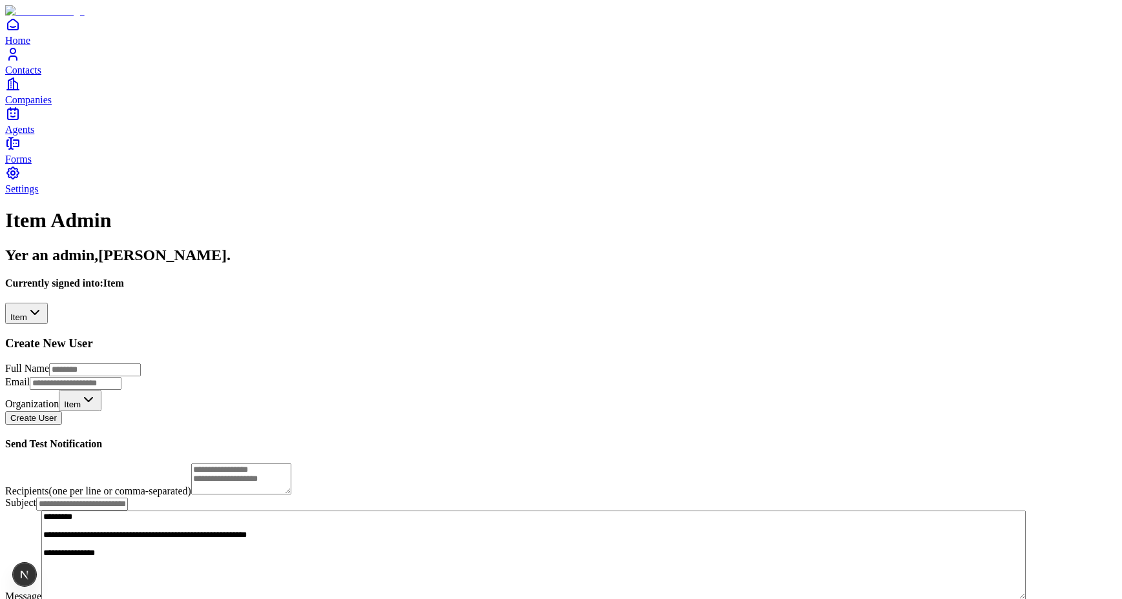
click at [136, 140] on html "**********" at bounding box center [561, 322] width 1122 height 644
click at [296, 86] on html "**********" at bounding box center [561, 322] width 1122 height 644
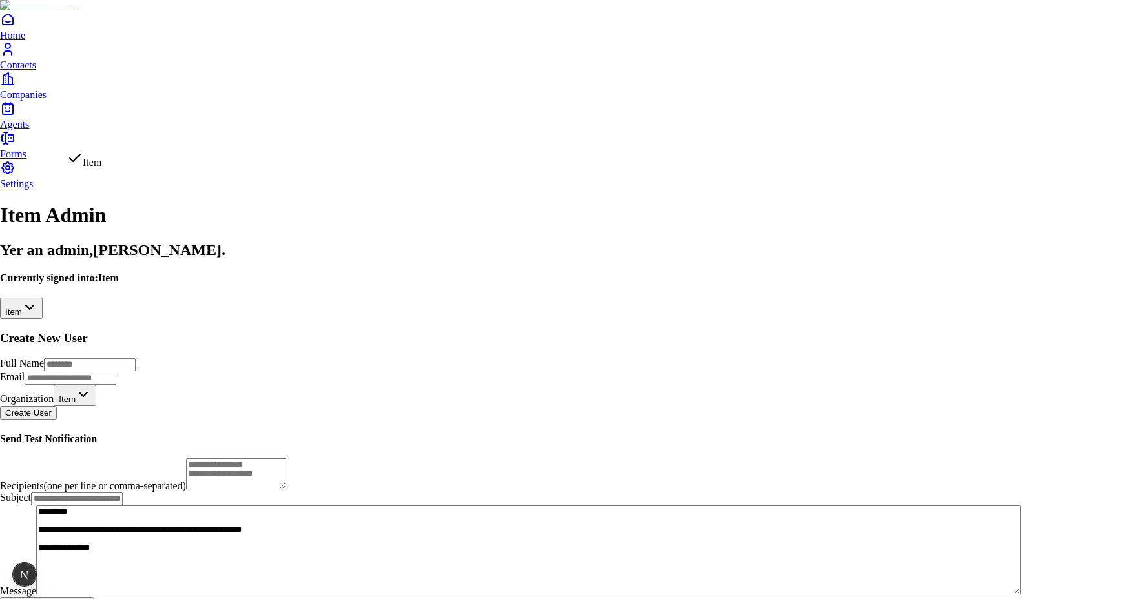
click at [233, 134] on html "**********" at bounding box center [561, 319] width 1122 height 639
